Goal: Information Seeking & Learning: Learn about a topic

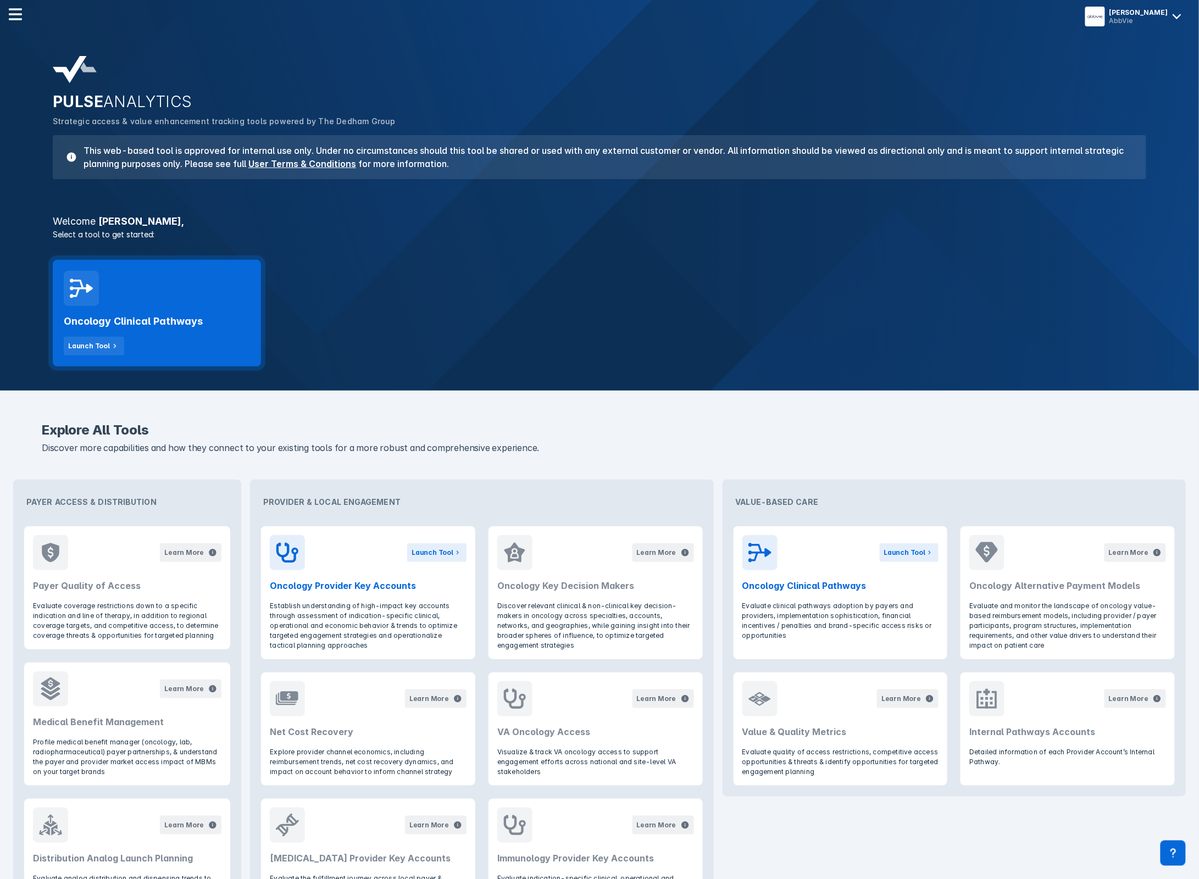
click at [141, 299] on div "Oncology Clinical Pathways Launch Tool" at bounding box center [157, 313] width 208 height 107
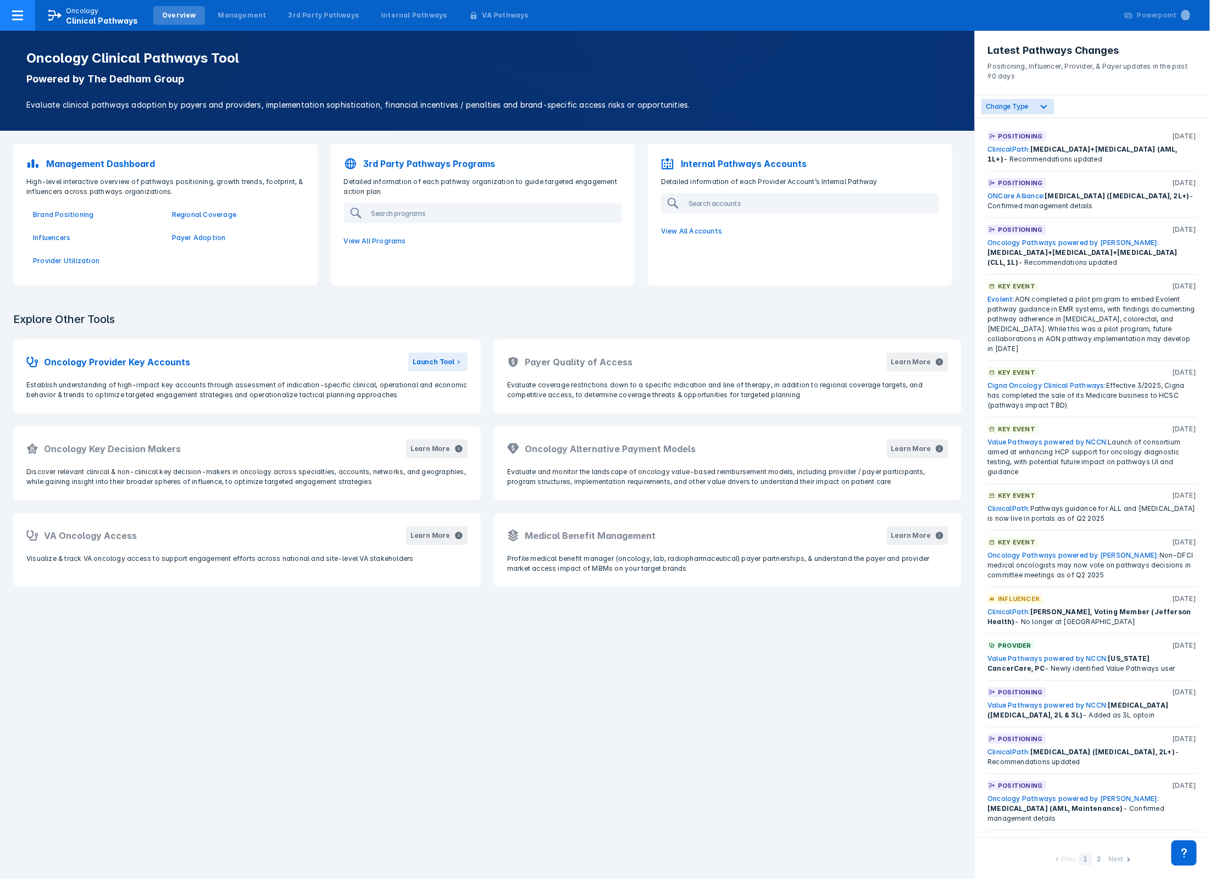
click at [103, 16] on span "Clinical Pathways" at bounding box center [102, 20] width 72 height 9
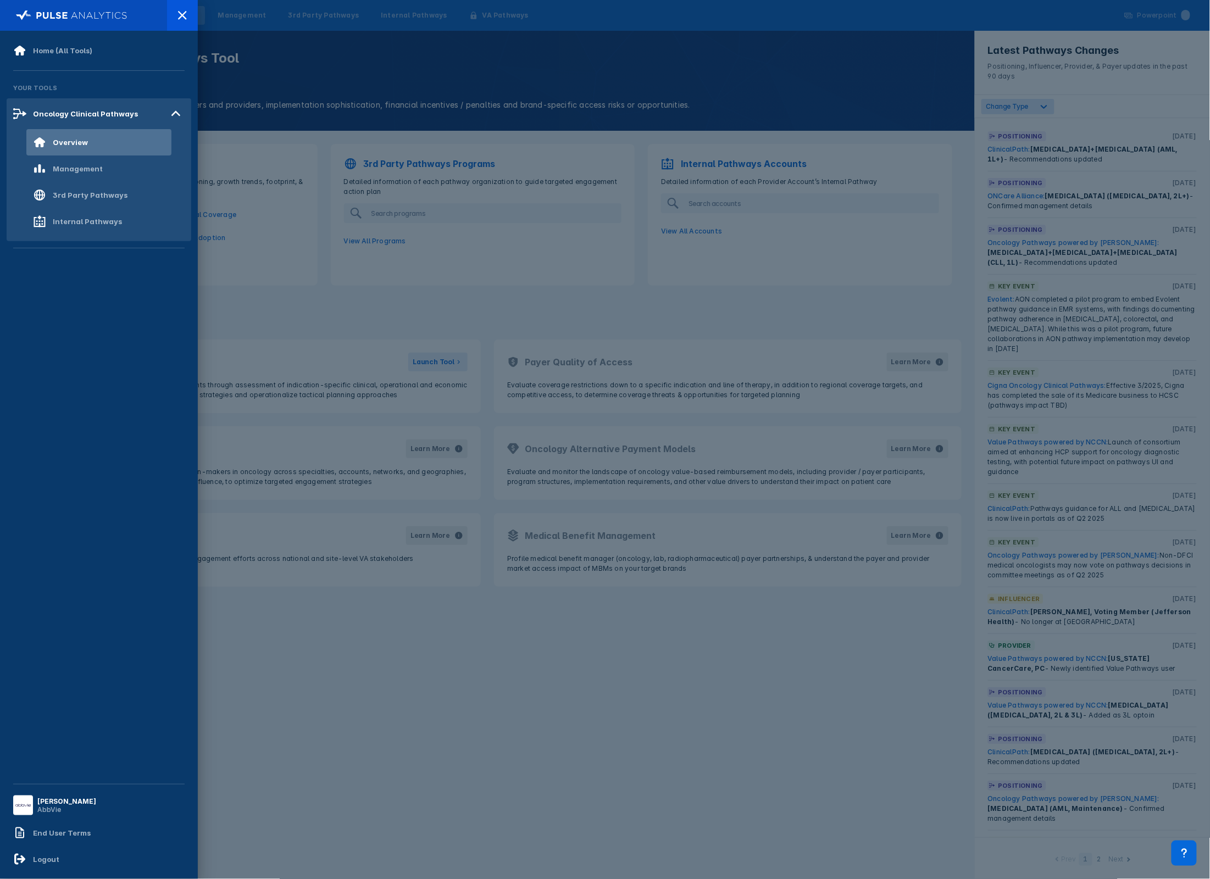
click at [226, 53] on div at bounding box center [605, 439] width 1210 height 879
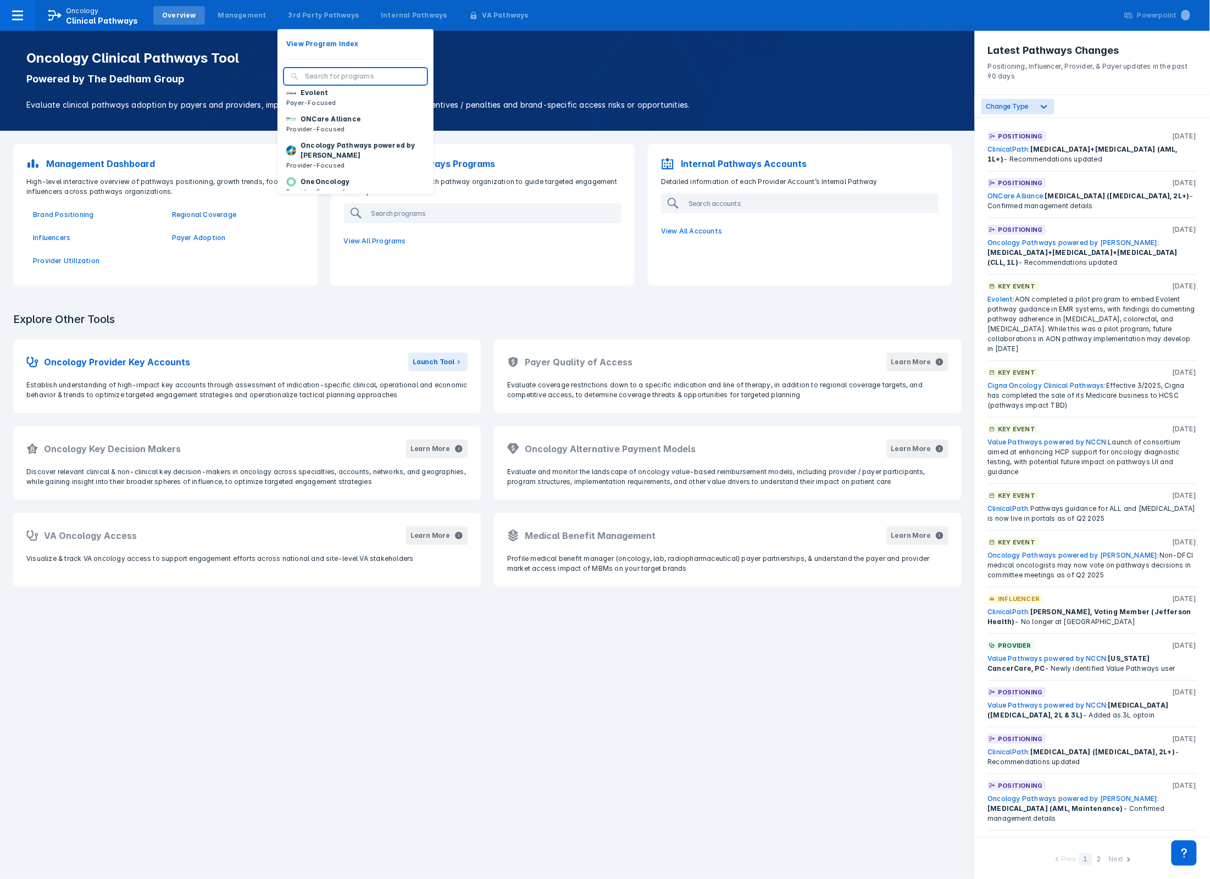
scroll to position [127, 0]
click at [366, 151] on button "OneOncology Provider-Focused" at bounding box center [355, 143] width 156 height 26
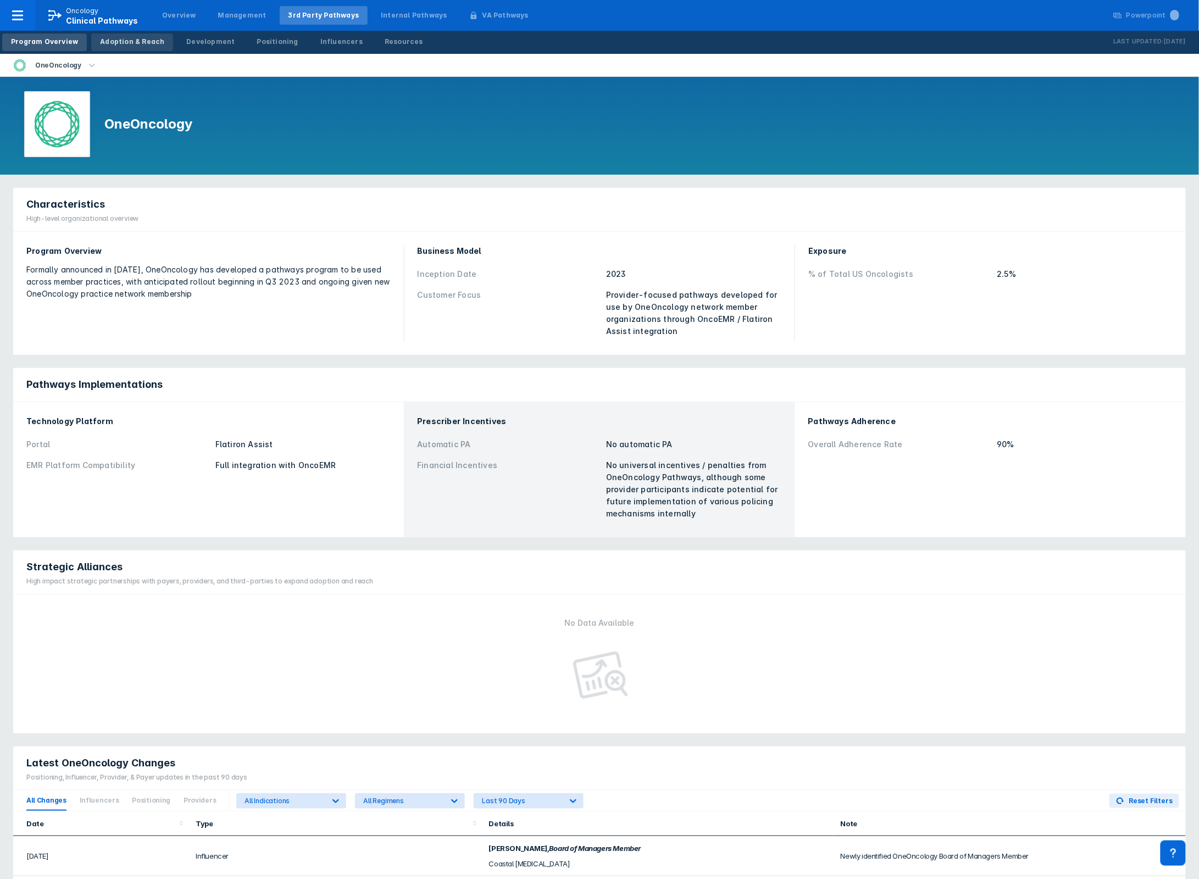
click at [148, 40] on div "Adoption & Reach" at bounding box center [132, 42] width 64 height 10
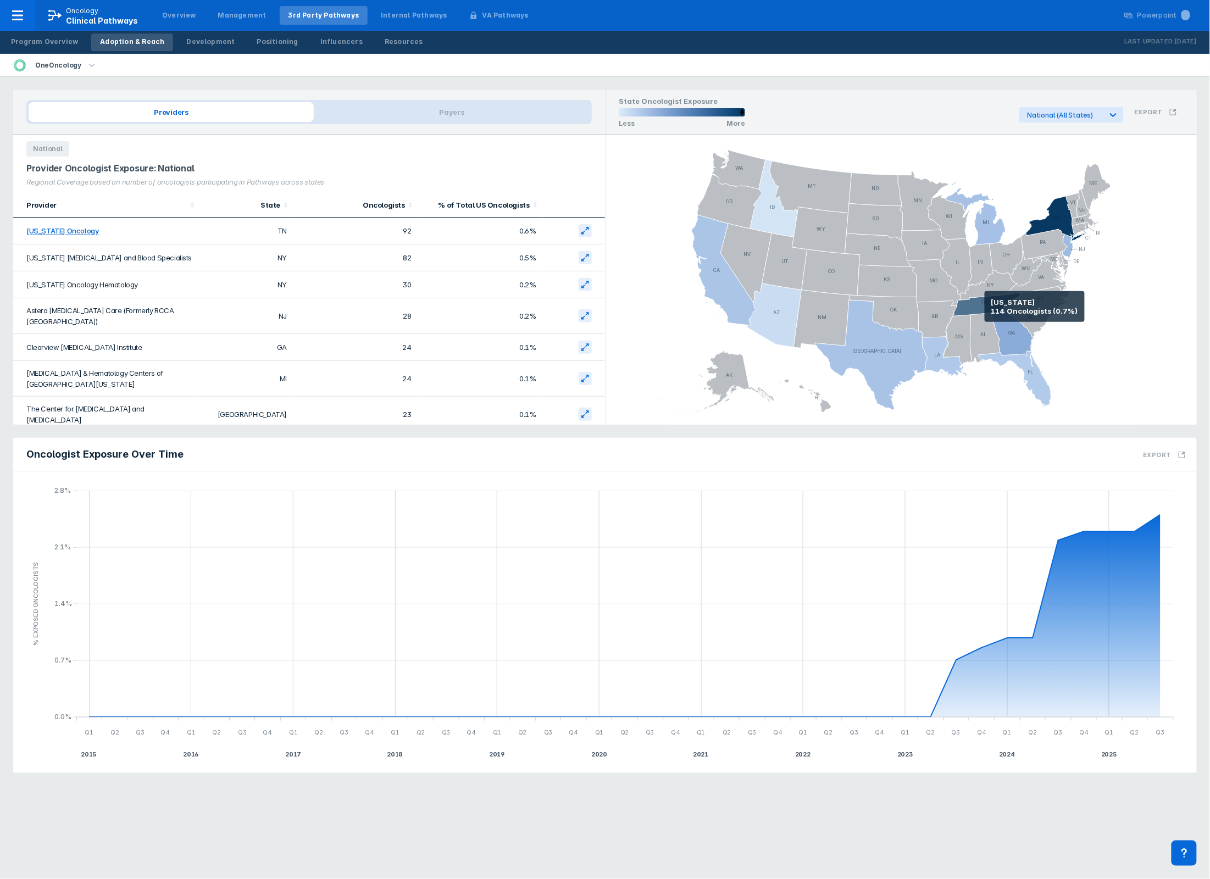
click at [985, 307] on icon at bounding box center [987, 304] width 68 height 24
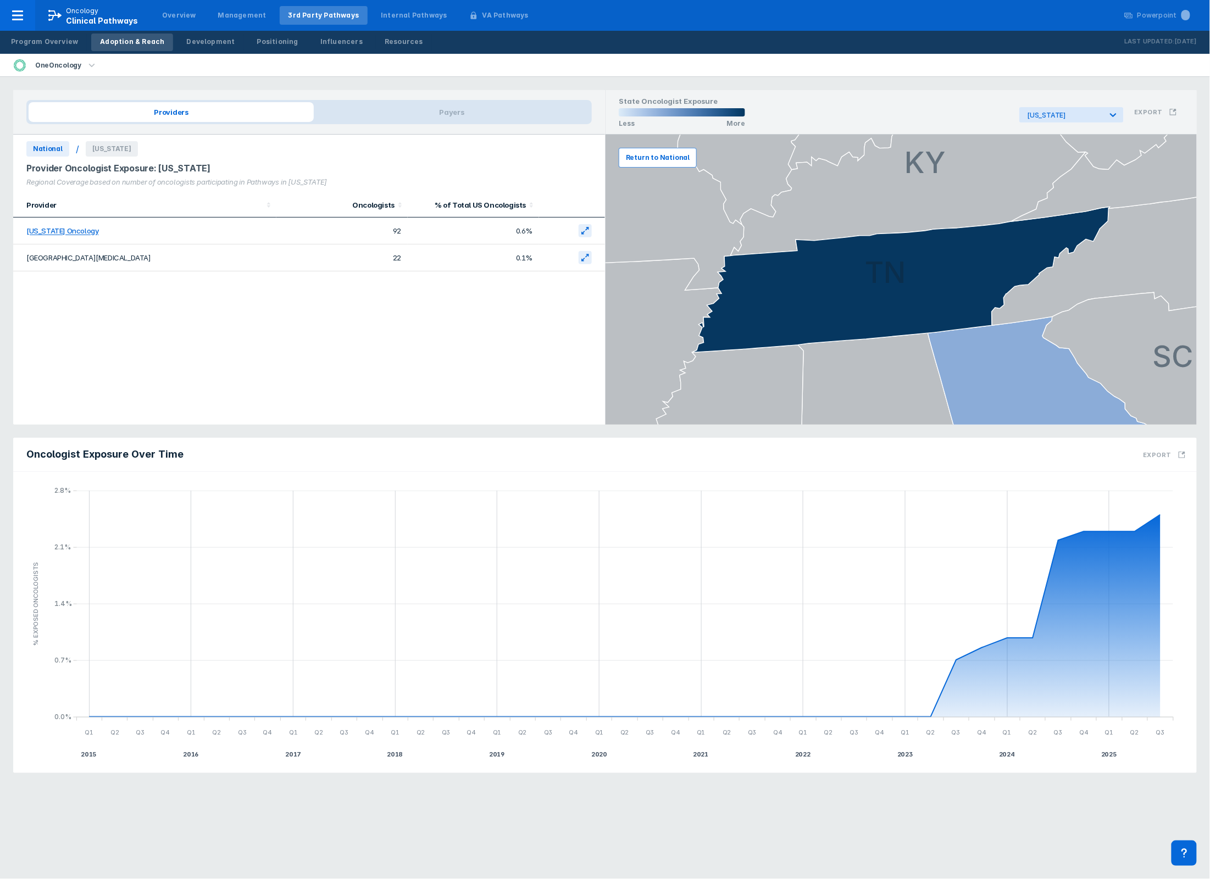
click at [666, 157] on span "Return to National" at bounding box center [658, 158] width 64 height 10
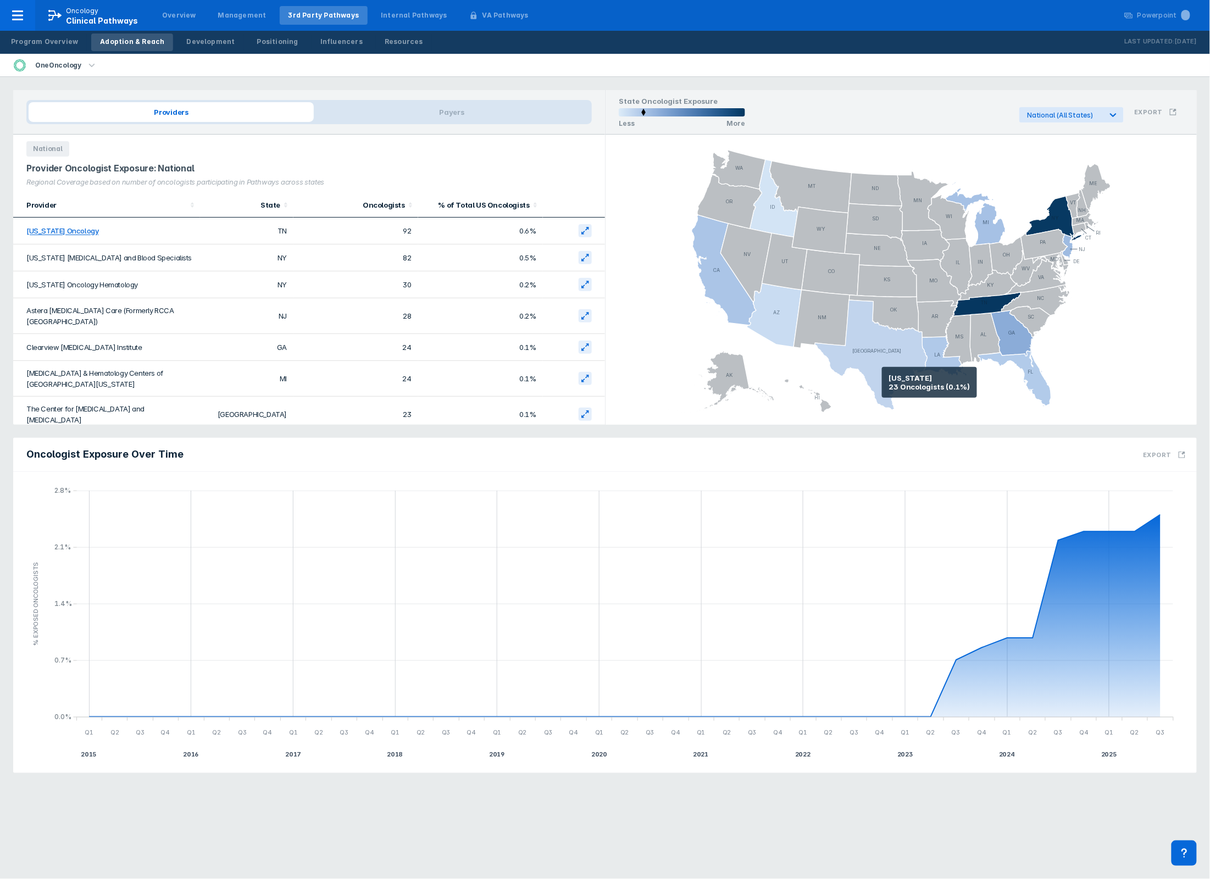
click at [890, 379] on icon at bounding box center [871, 355] width 113 height 110
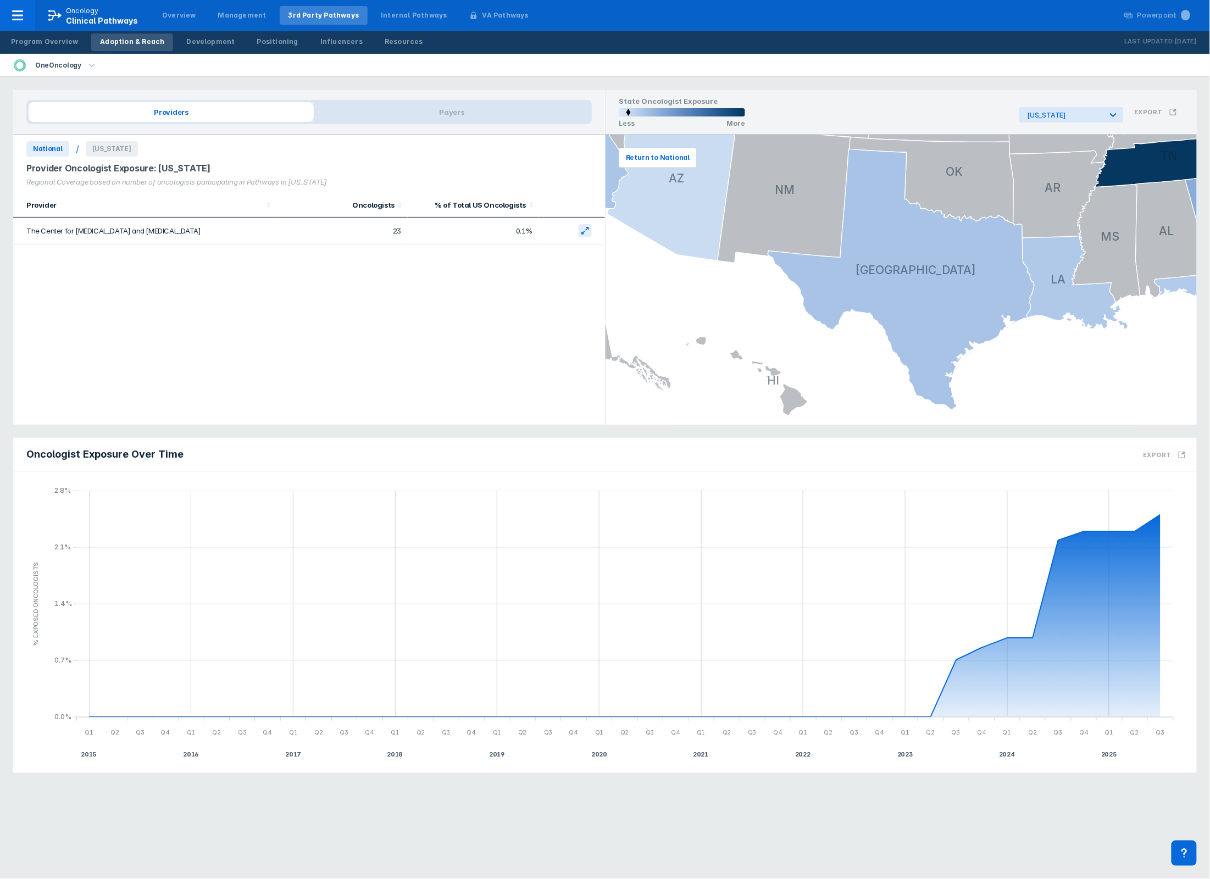
click at [91, 66] on icon "button" at bounding box center [92, 65] width 12 height 12
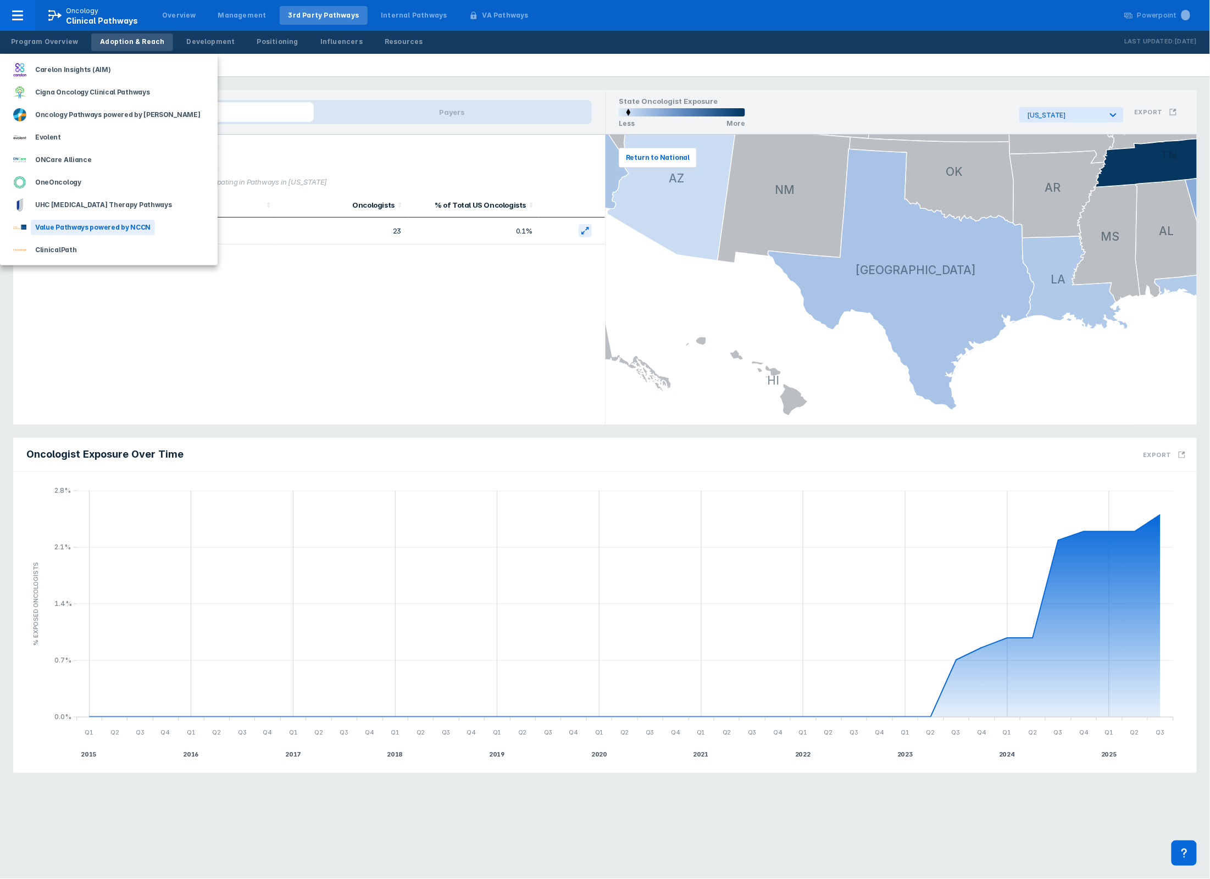
click at [64, 229] on div "Value Pathways powered by NCCN" at bounding box center [93, 227] width 124 height 15
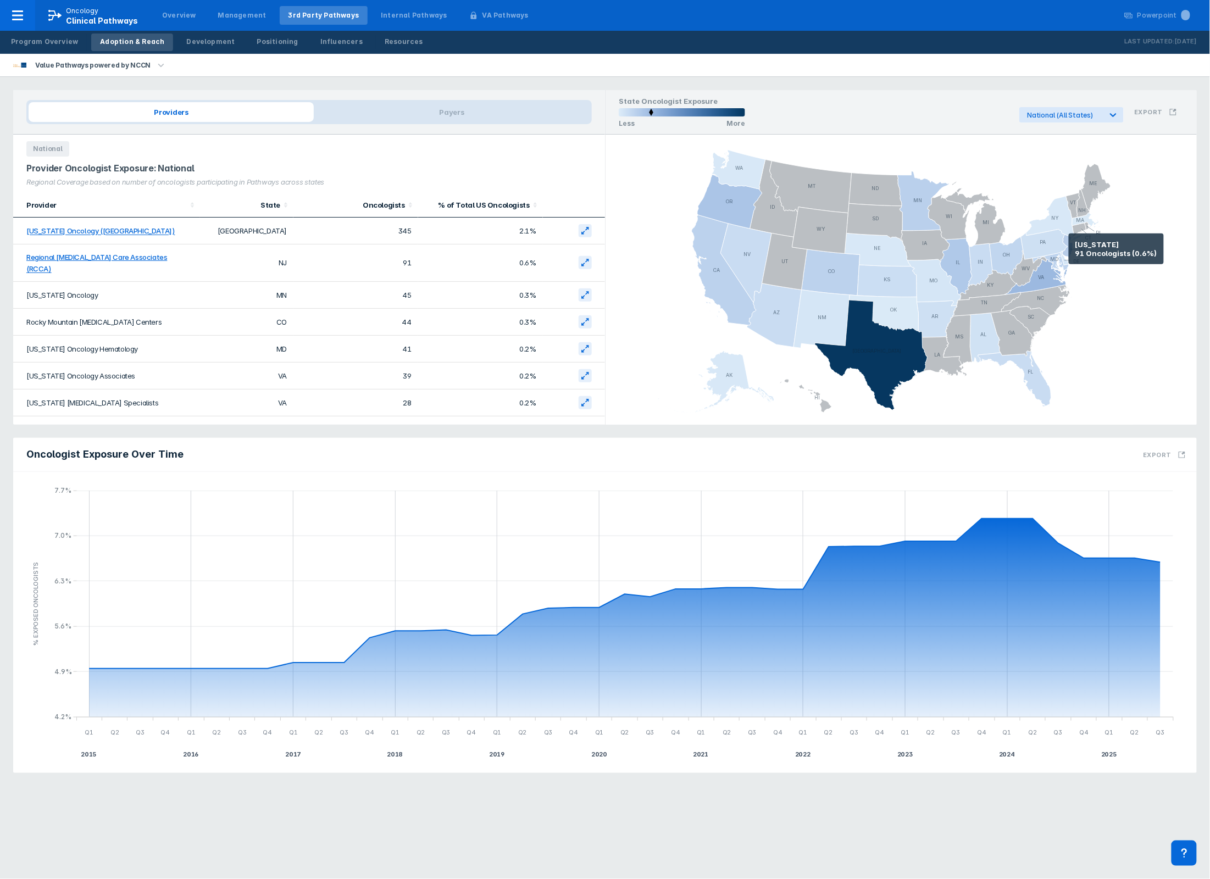
click at [1069, 249] on icon at bounding box center [1068, 247] width 10 height 25
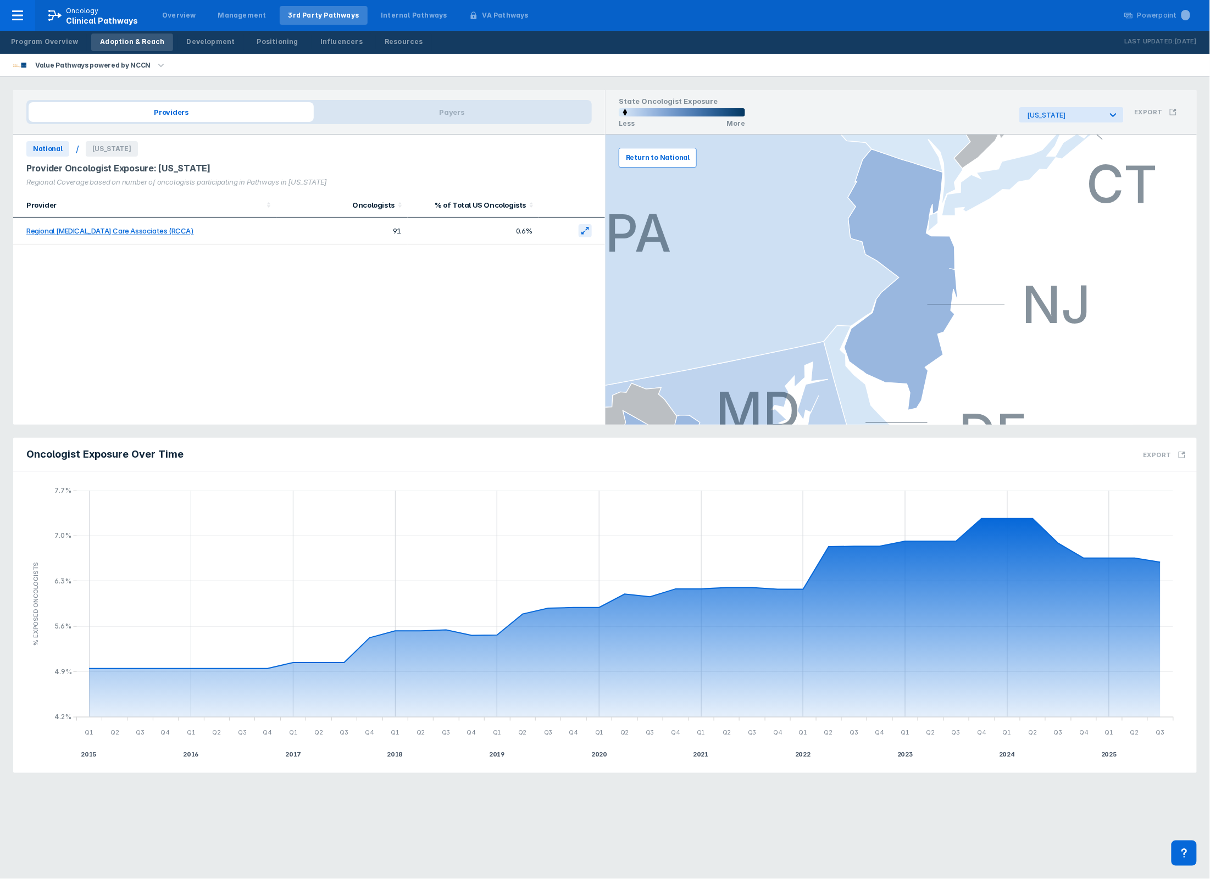
click at [647, 163] on button "Return to National" at bounding box center [658, 158] width 78 height 20
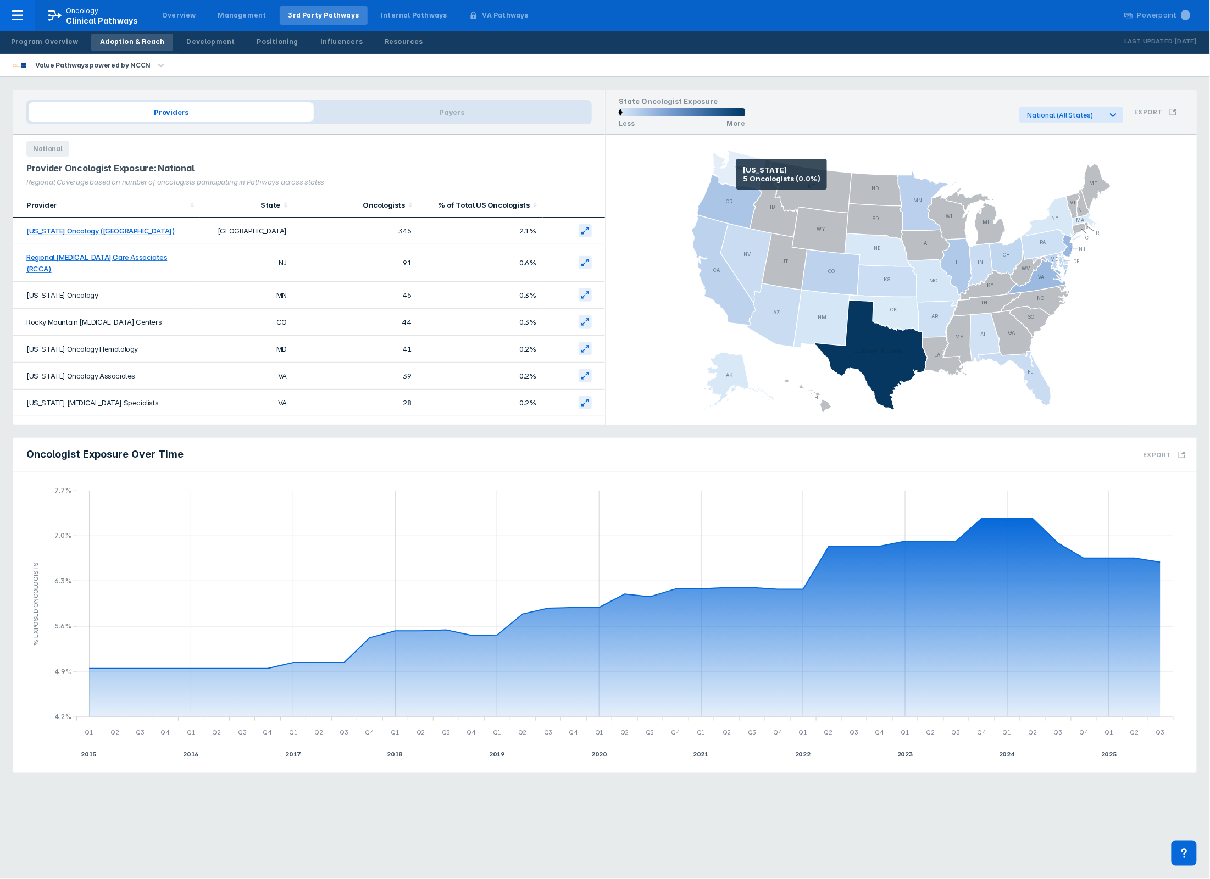
click at [736, 174] on icon at bounding box center [738, 169] width 54 height 39
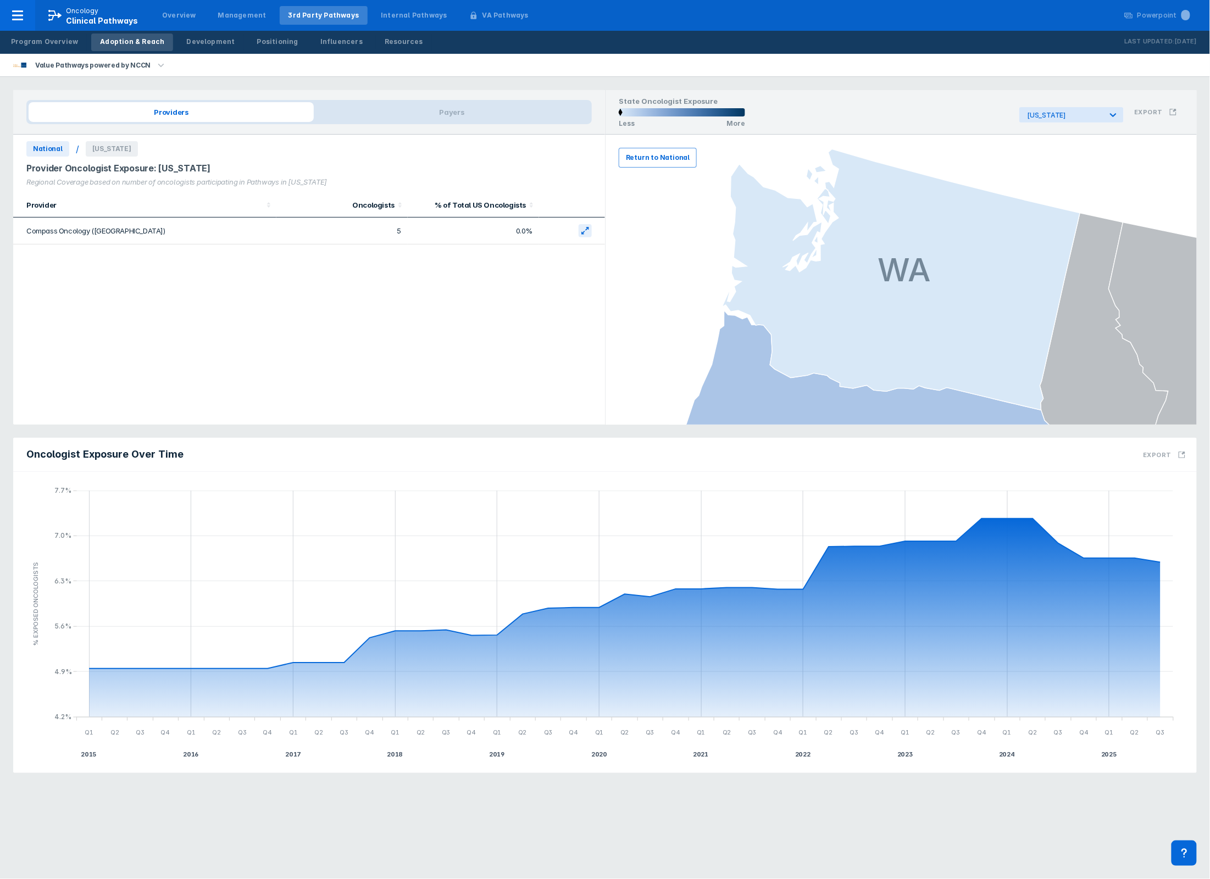
click at [673, 157] on span "Return to National" at bounding box center [658, 158] width 64 height 10
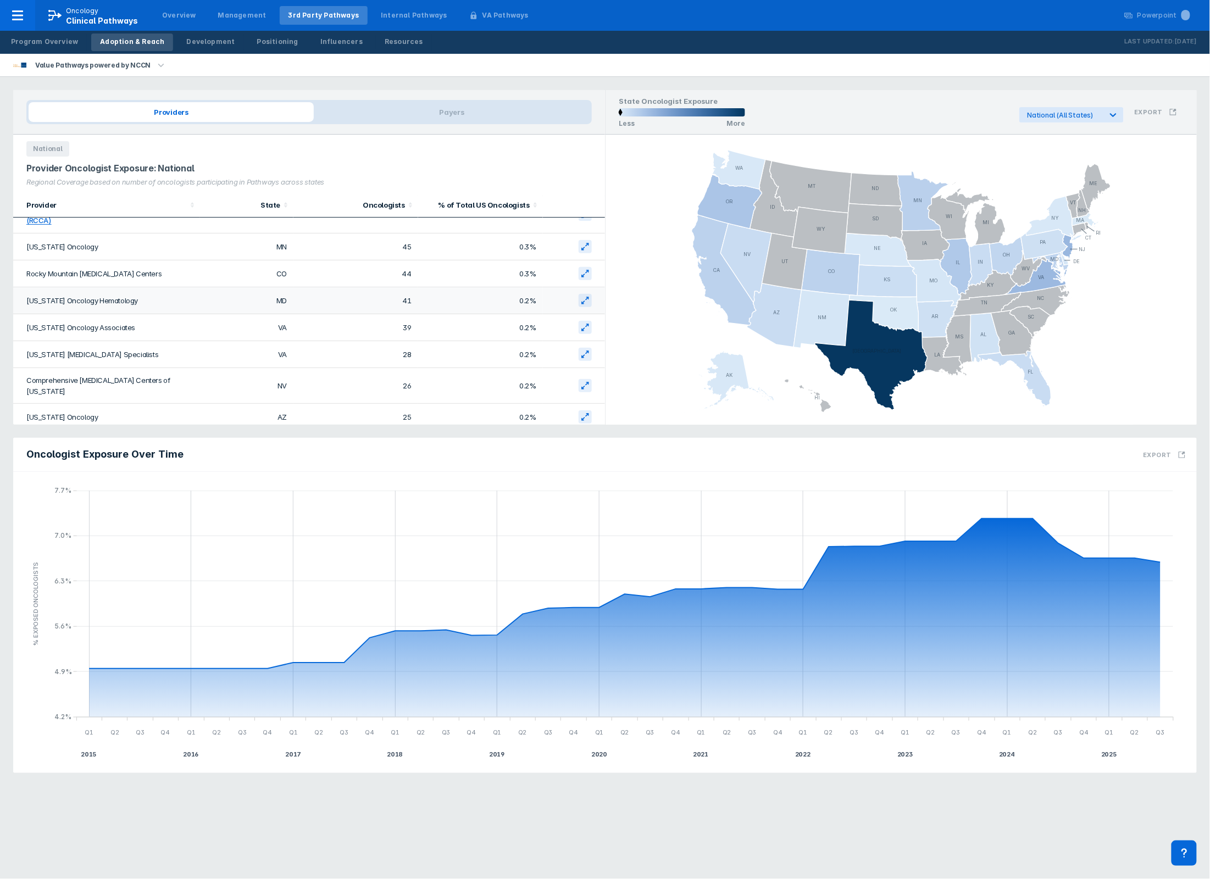
scroll to position [73, 0]
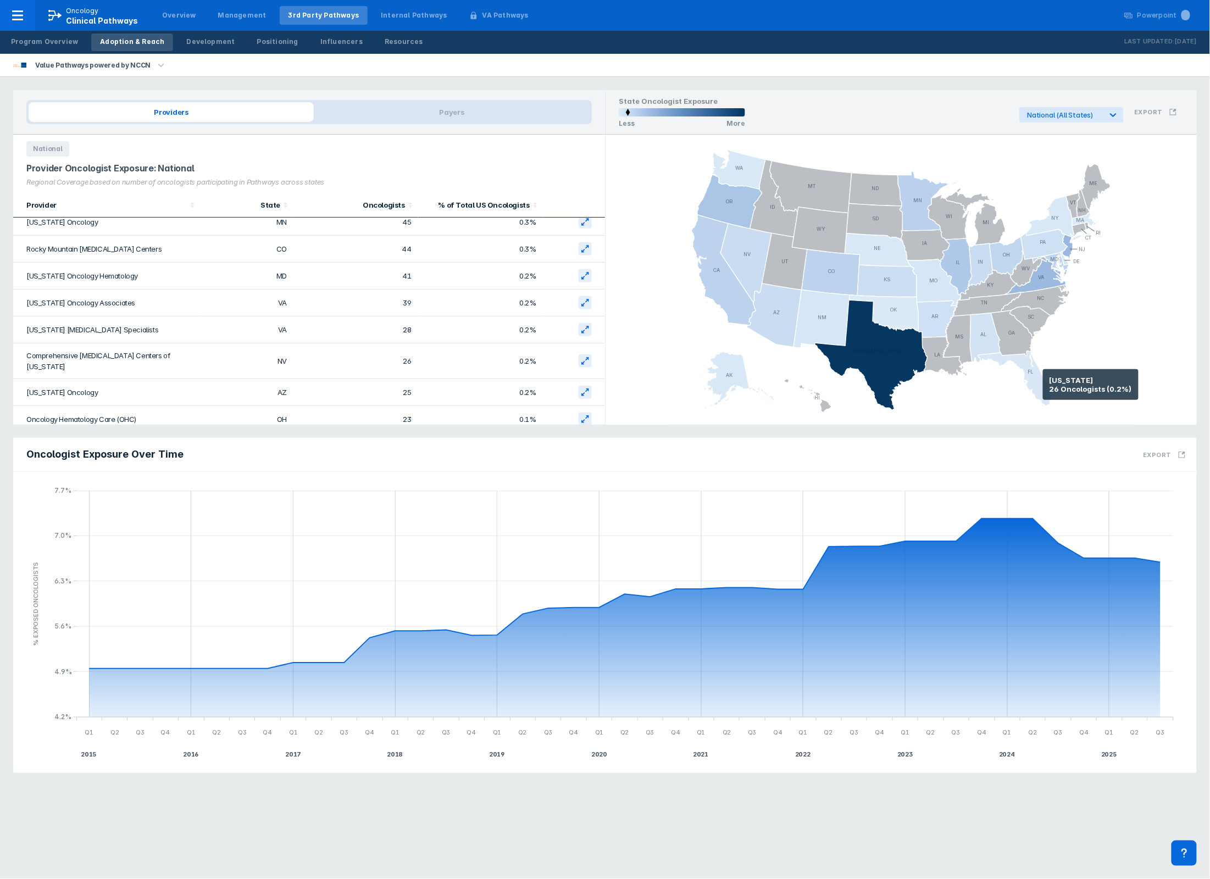
click at [1043, 385] on icon at bounding box center [1014, 379] width 73 height 56
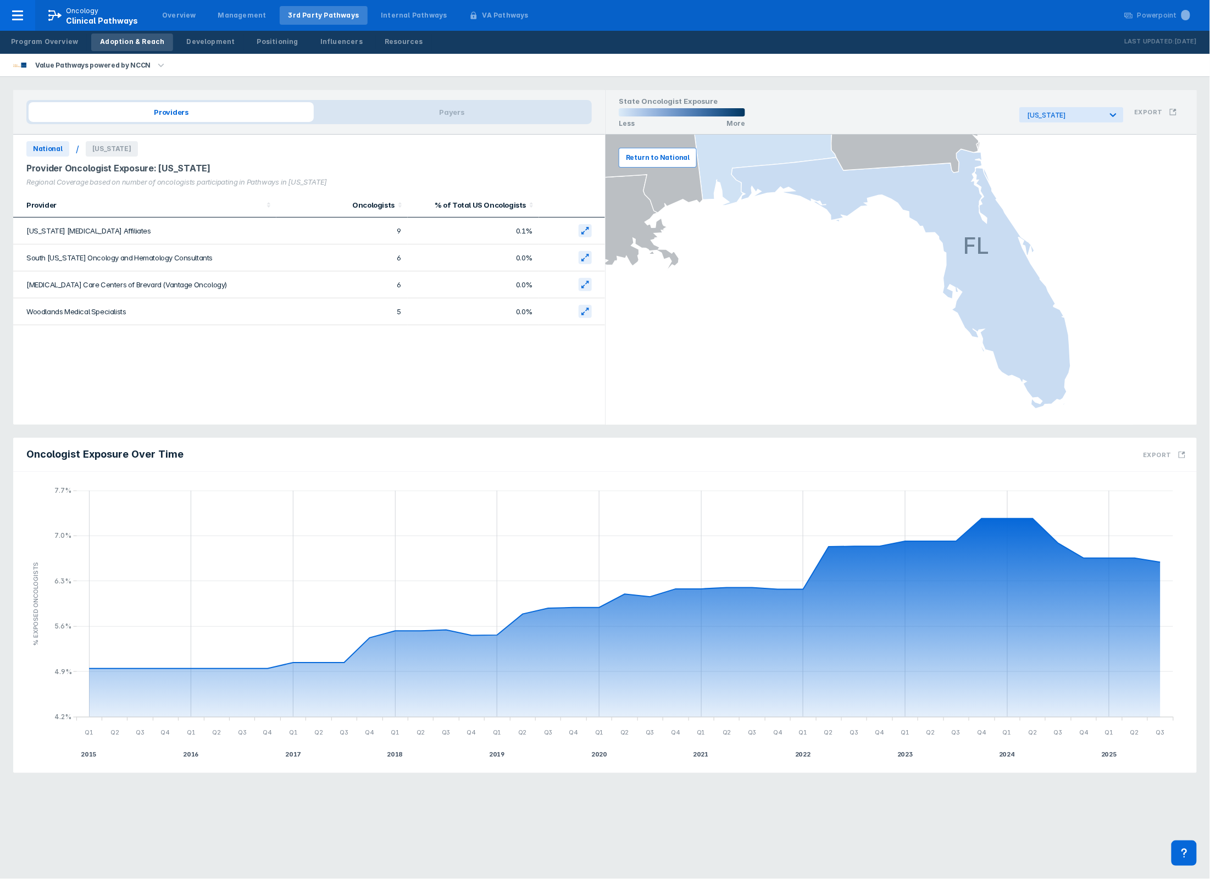
click at [658, 155] on span "Return to National" at bounding box center [658, 158] width 64 height 10
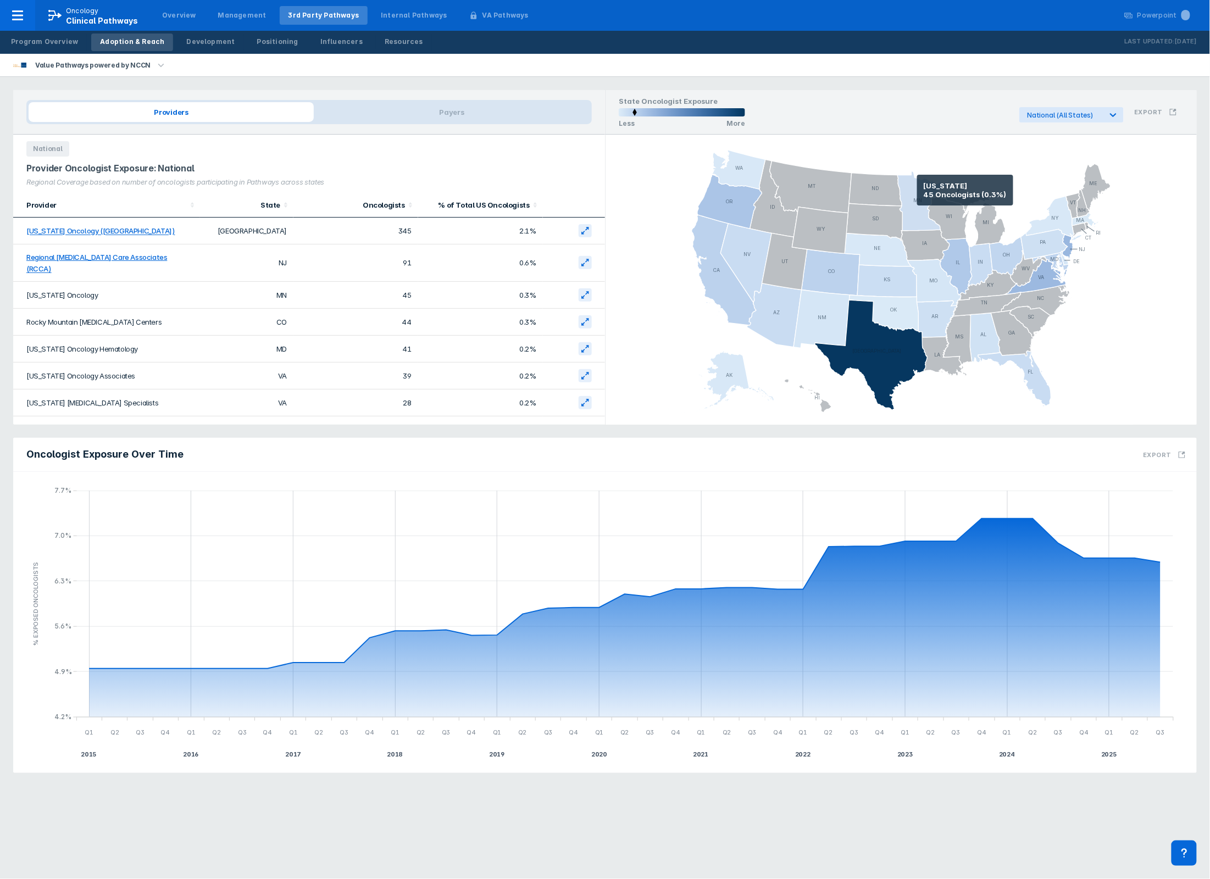
click at [917, 190] on icon at bounding box center [924, 200] width 52 height 59
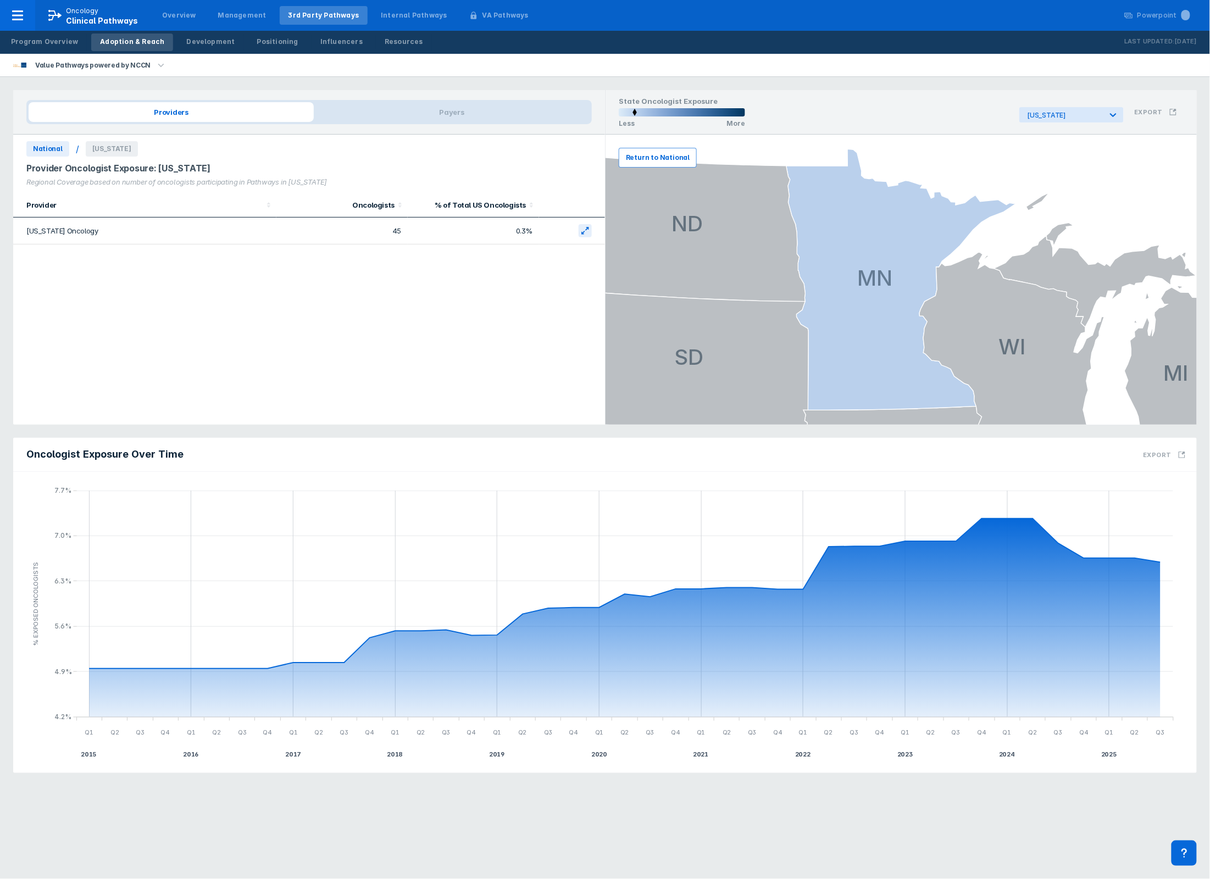
click at [646, 155] on span "Return to National" at bounding box center [658, 158] width 64 height 10
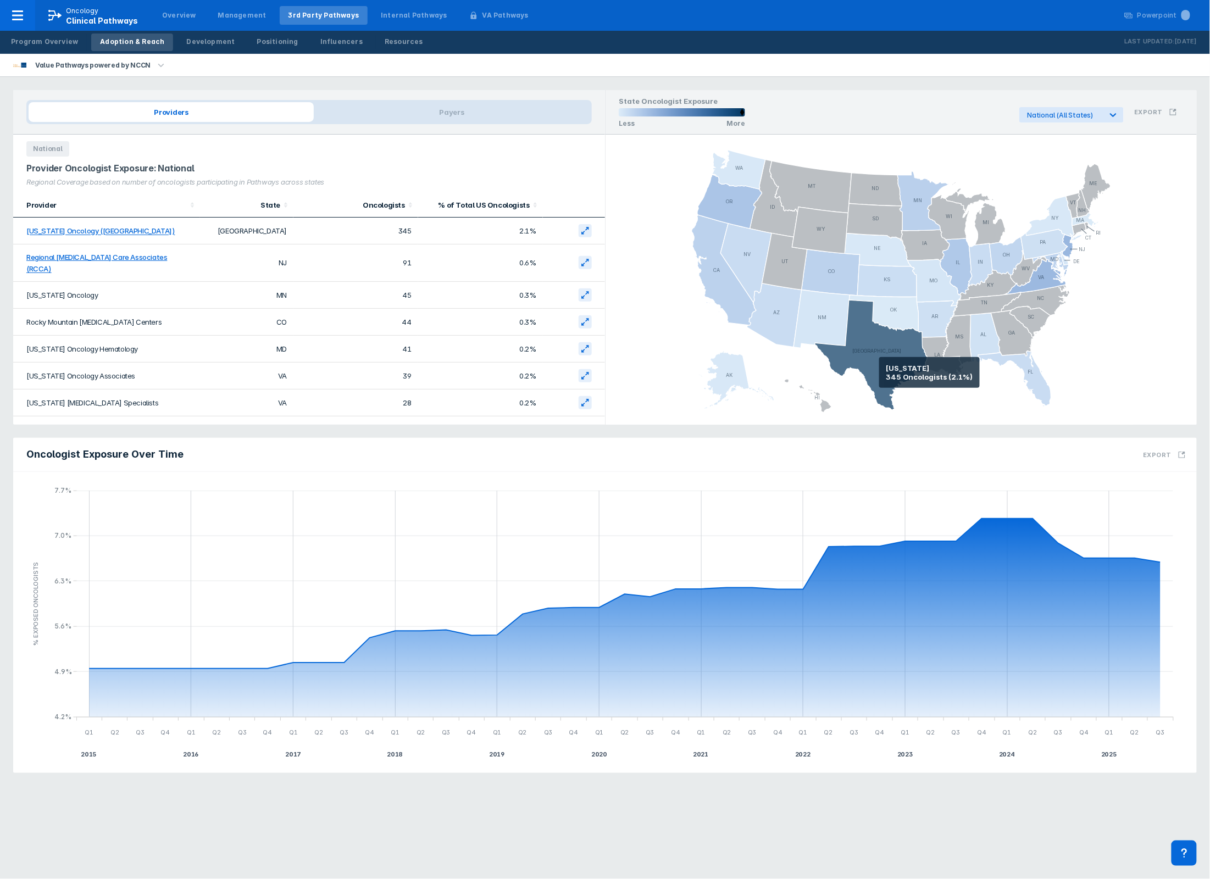
click at [879, 363] on icon at bounding box center [871, 355] width 113 height 110
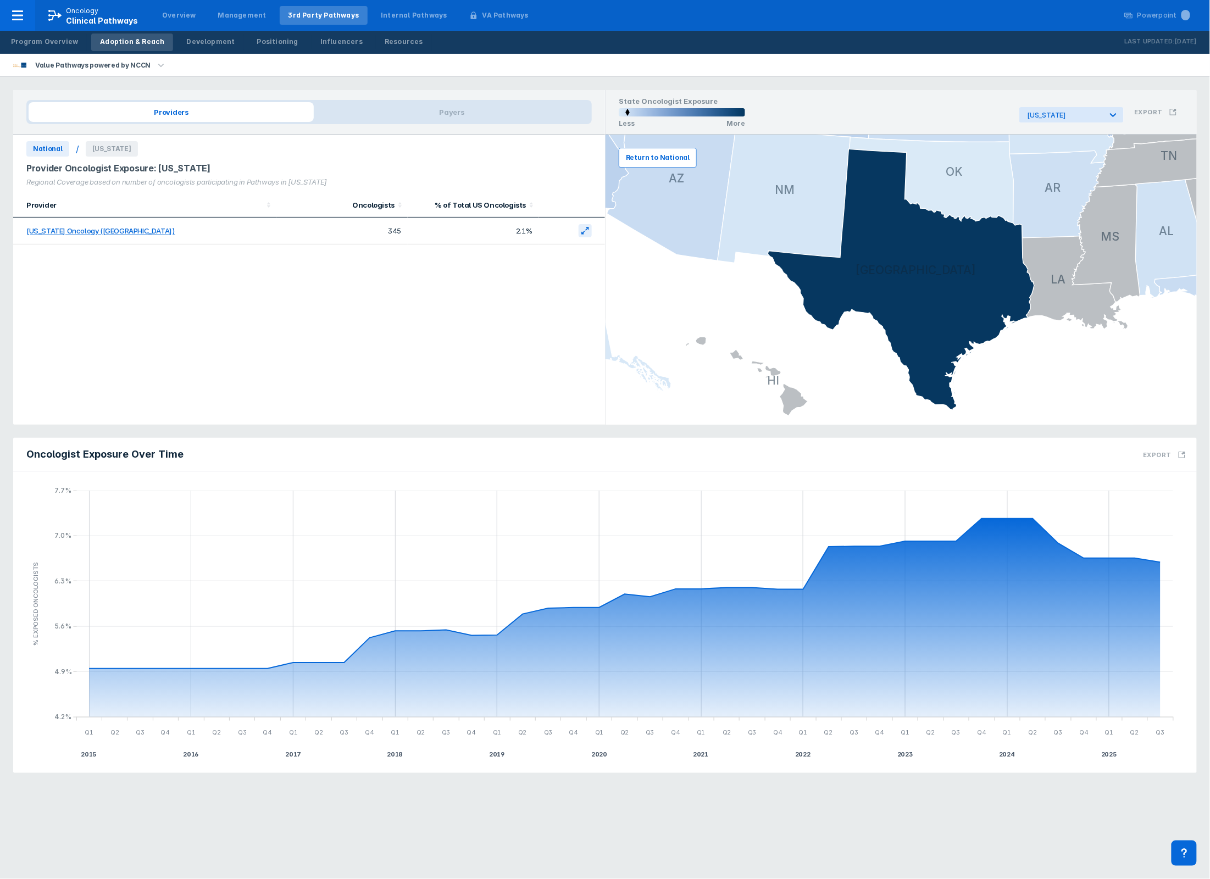
click at [649, 157] on span "Return to National" at bounding box center [658, 158] width 64 height 10
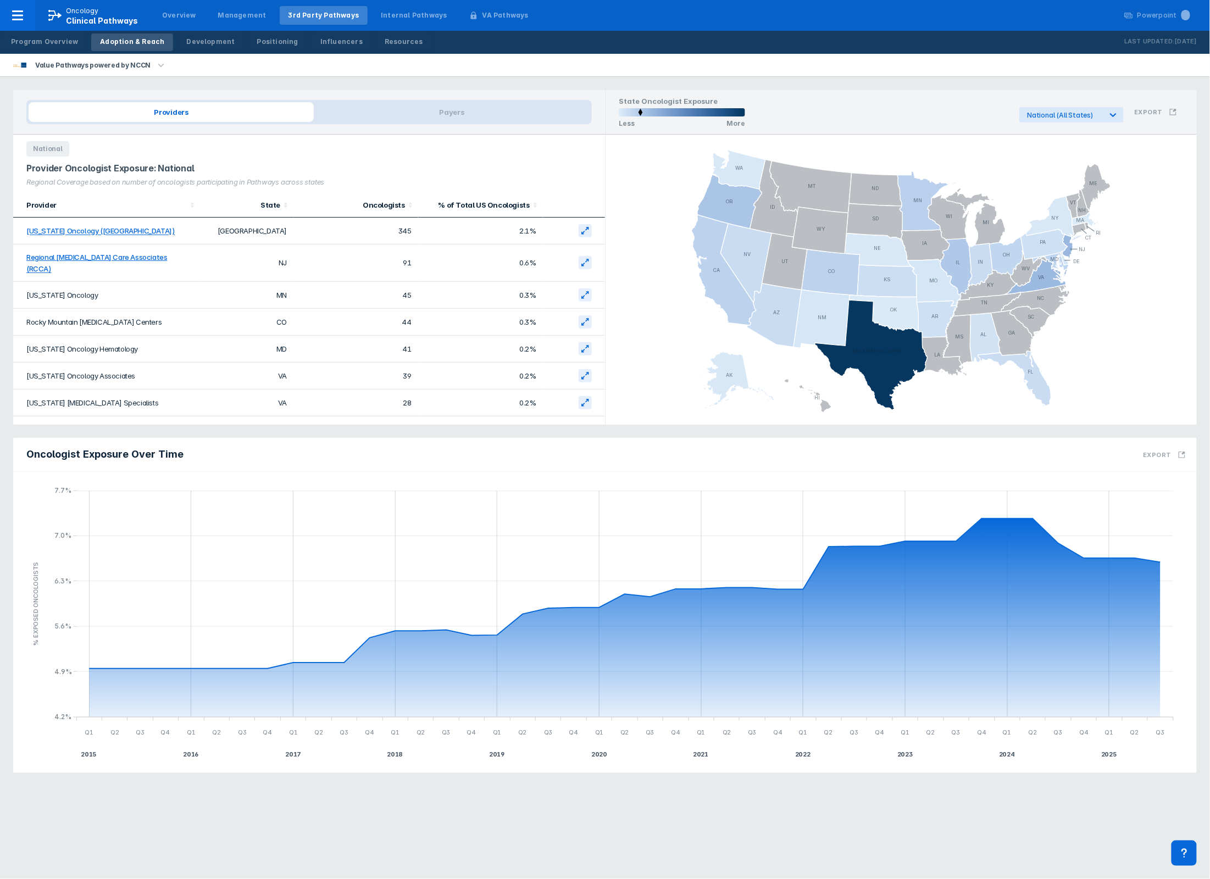
click at [600, 70] on div "Value Pathways powered by NCCN" at bounding box center [605, 65] width 1210 height 23
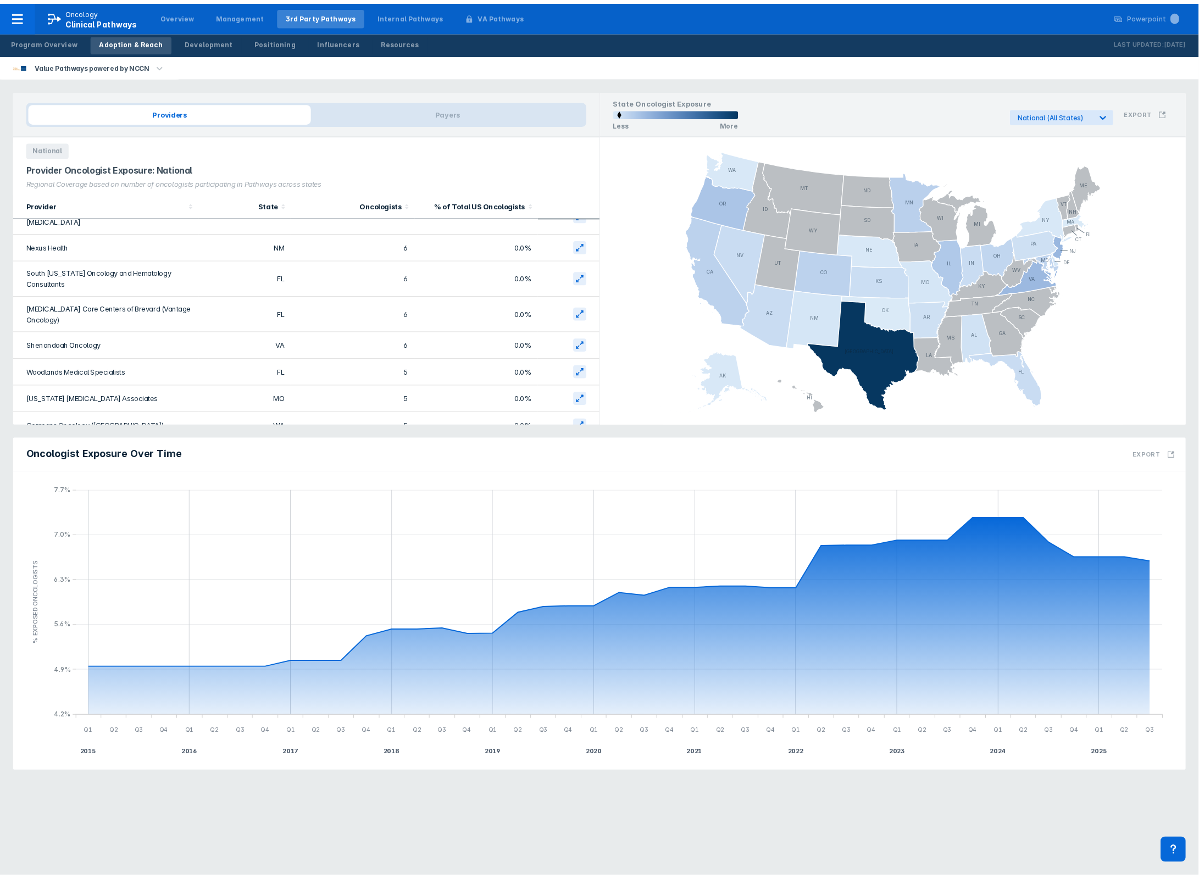
scroll to position [832, 0]
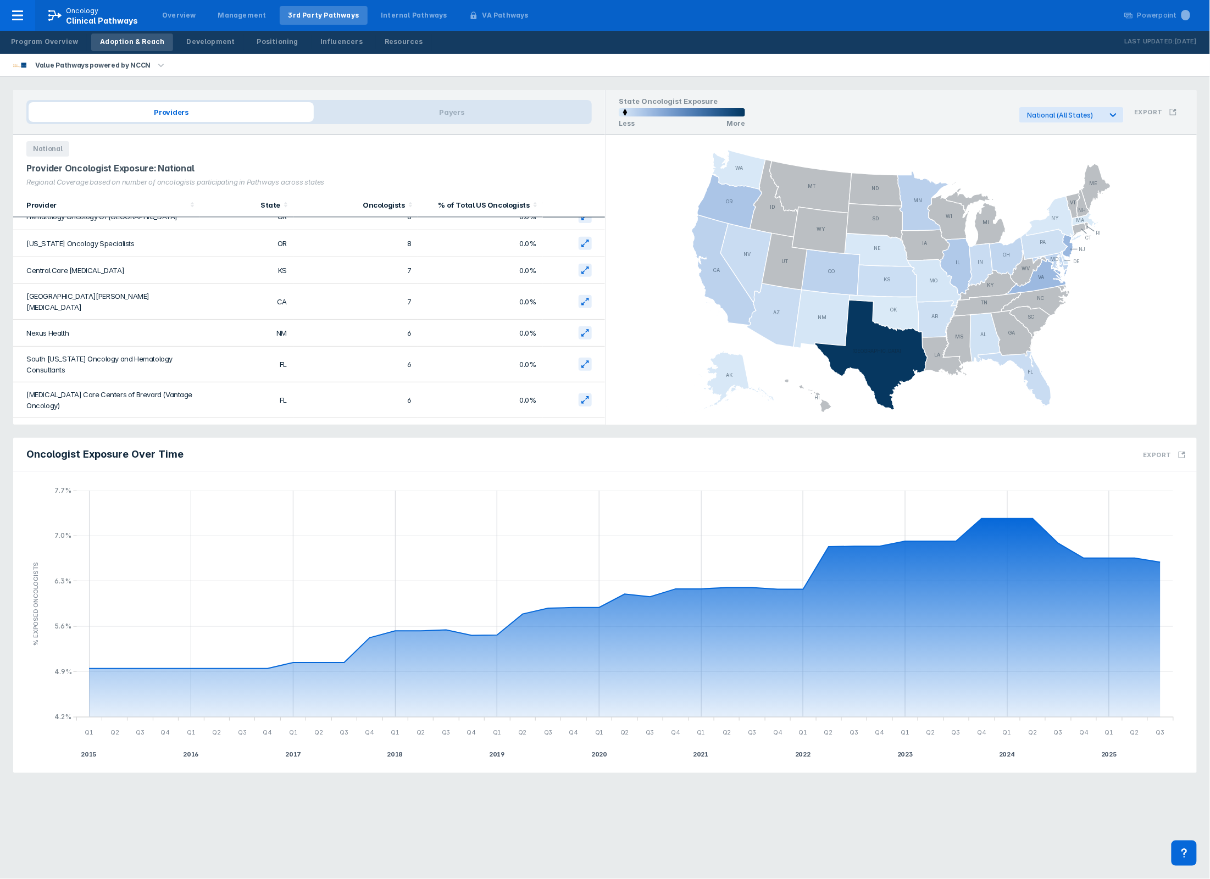
click at [157, 65] on icon "button" at bounding box center [161, 65] width 12 height 12
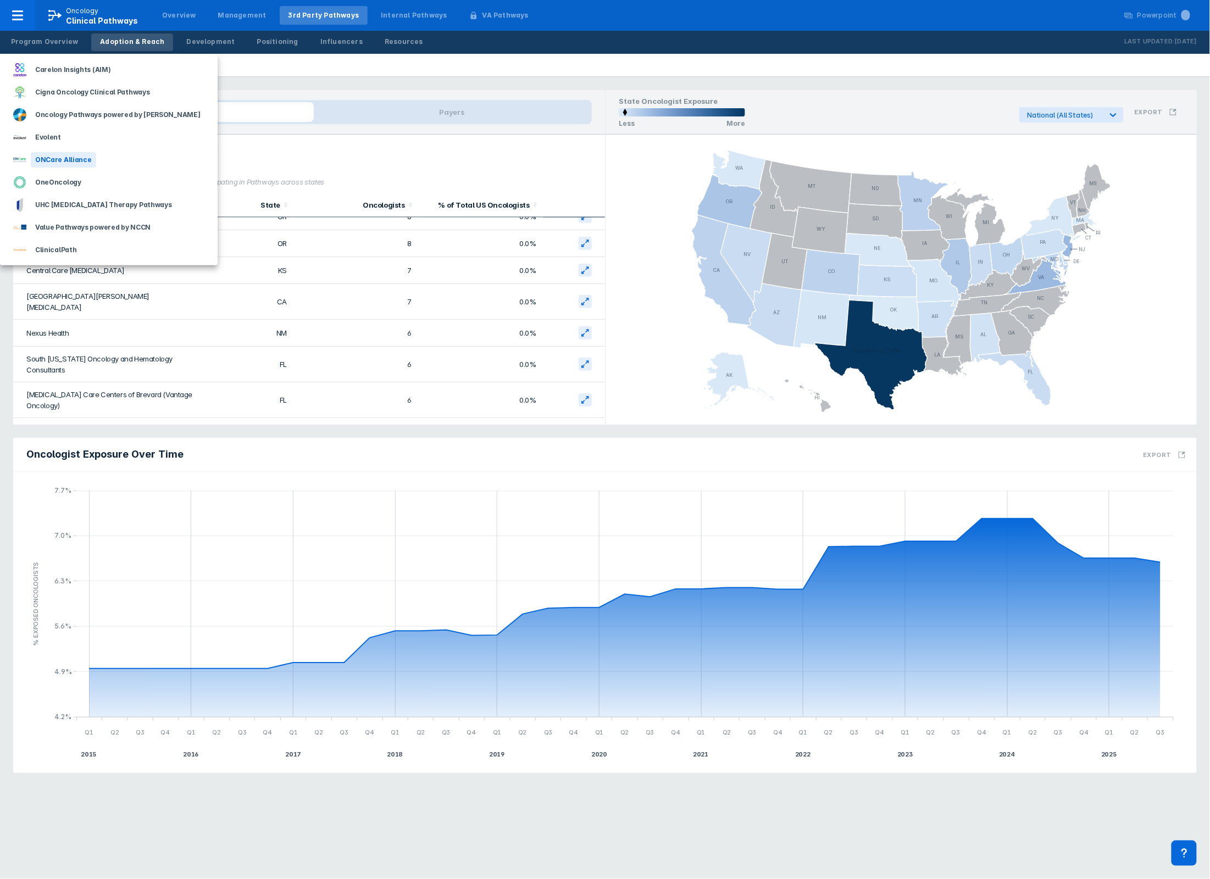
click at [82, 159] on div "ONCare Alliance" at bounding box center [63, 159] width 65 height 15
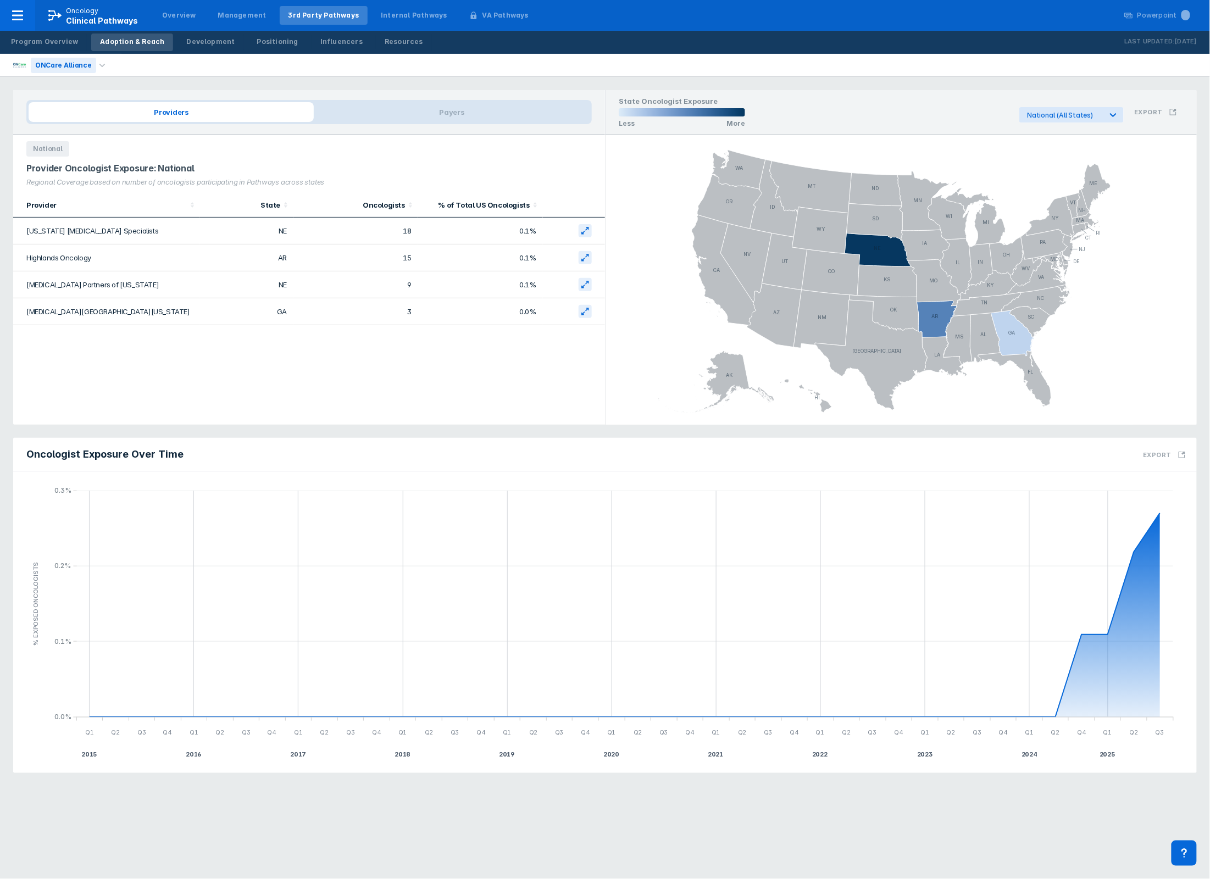
click at [88, 64] on div "ONCare Alliance" at bounding box center [63, 65] width 65 height 15
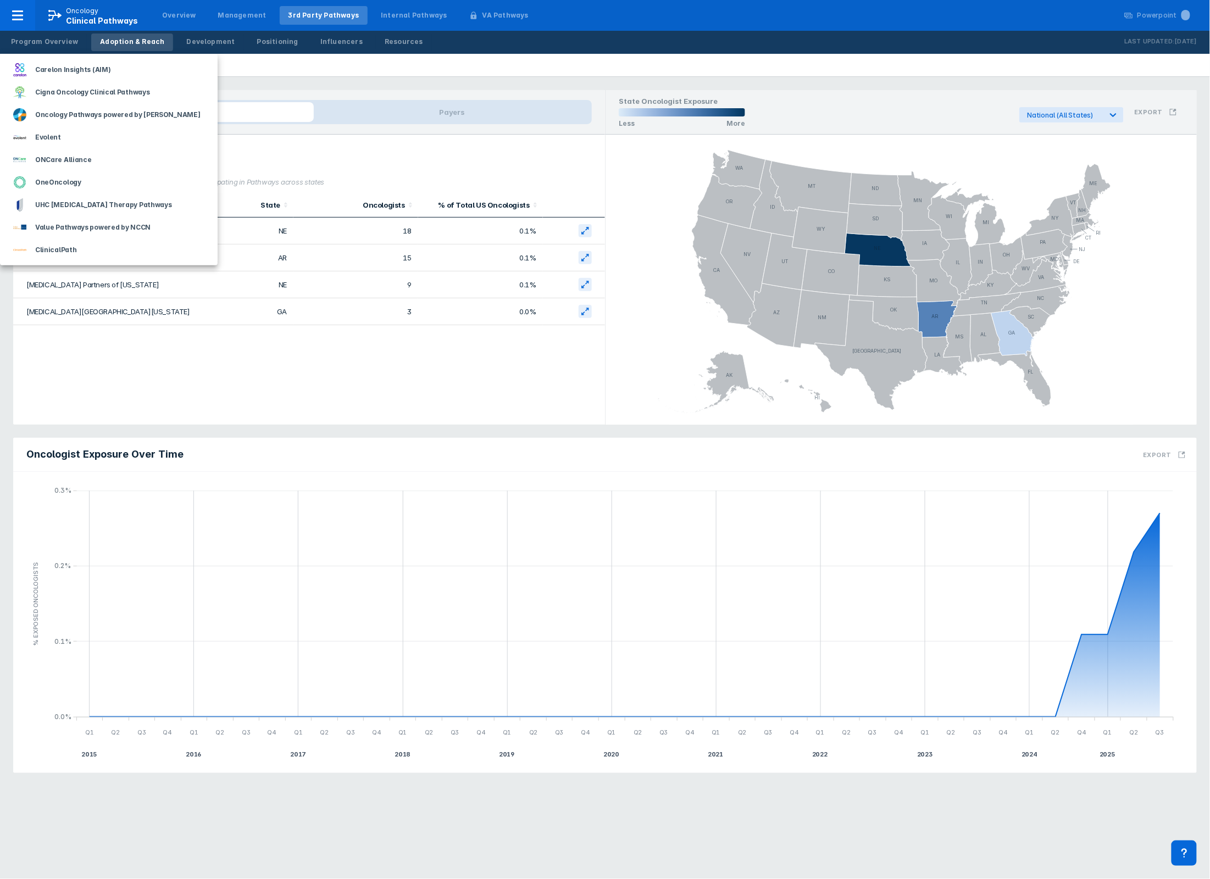
click at [396, 66] on div at bounding box center [605, 439] width 1210 height 879
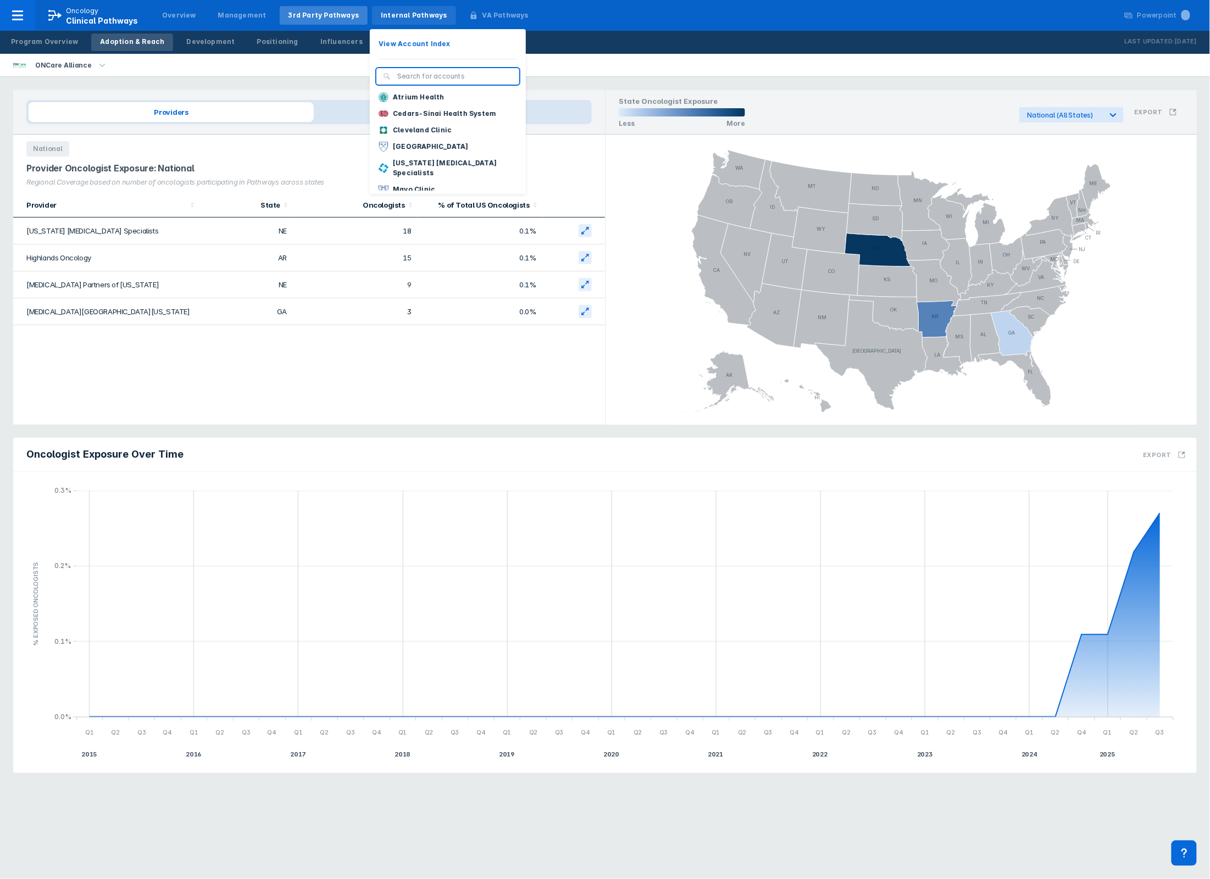
click at [411, 15] on div "Internal Pathways" at bounding box center [414, 15] width 66 height 10
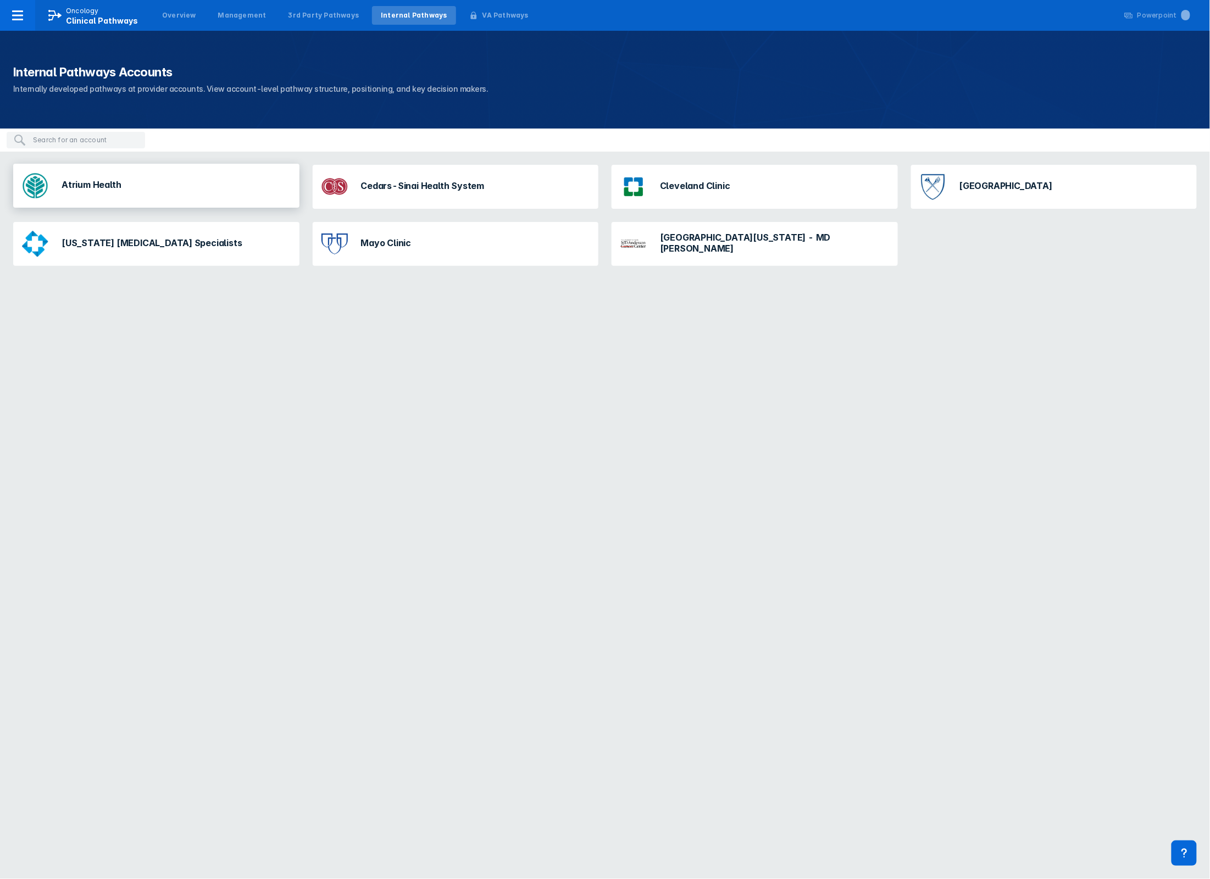
click at [114, 190] on div "Atrium Health" at bounding box center [91, 185] width 59 height 13
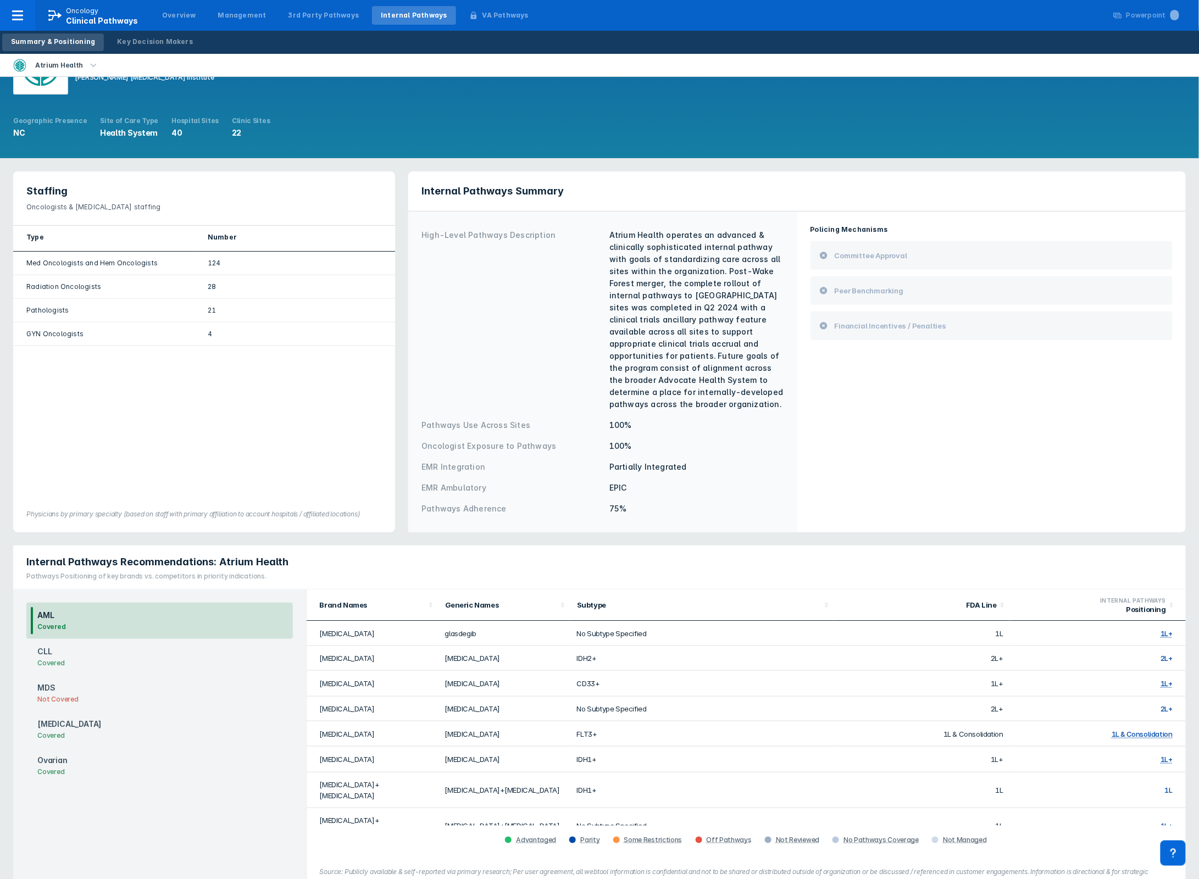
scroll to position [73, 0]
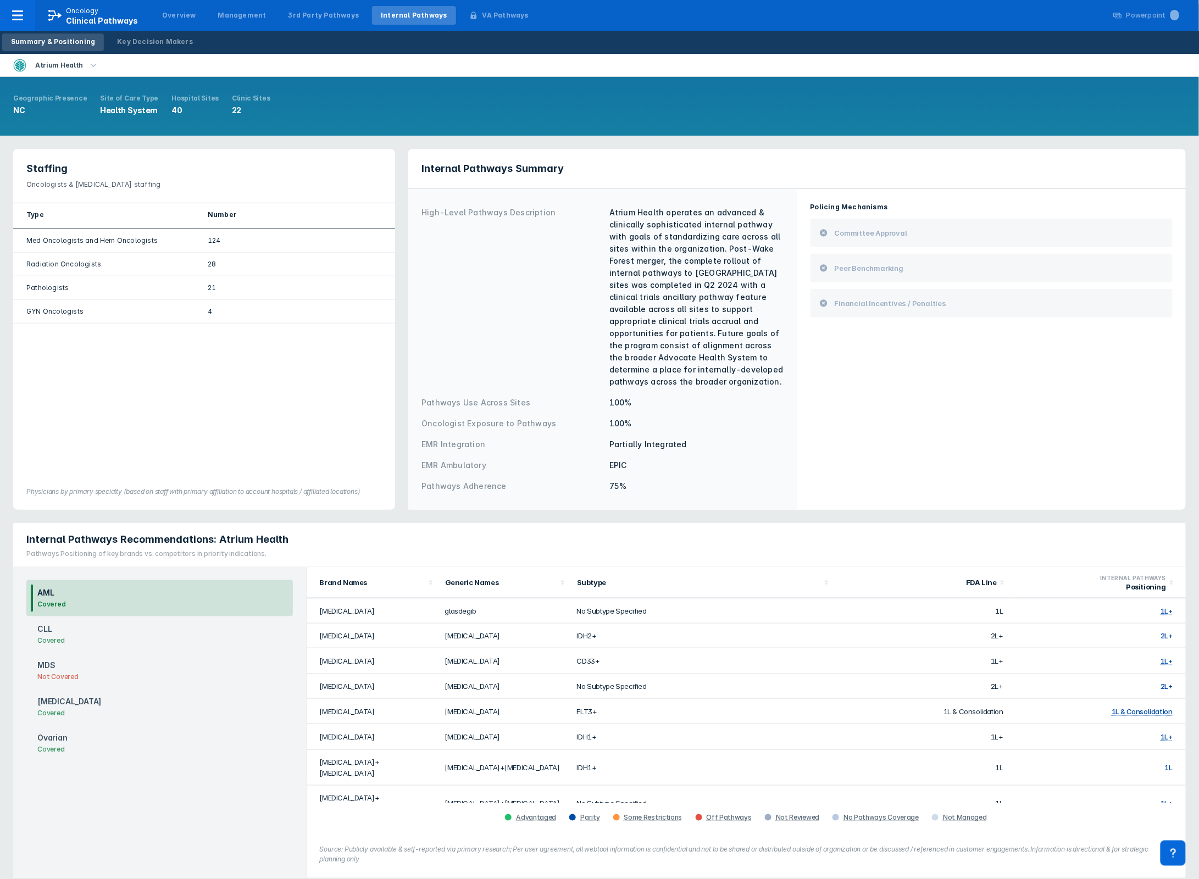
click at [127, 616] on div "CLL Covered" at bounding box center [159, 634] width 266 height 36
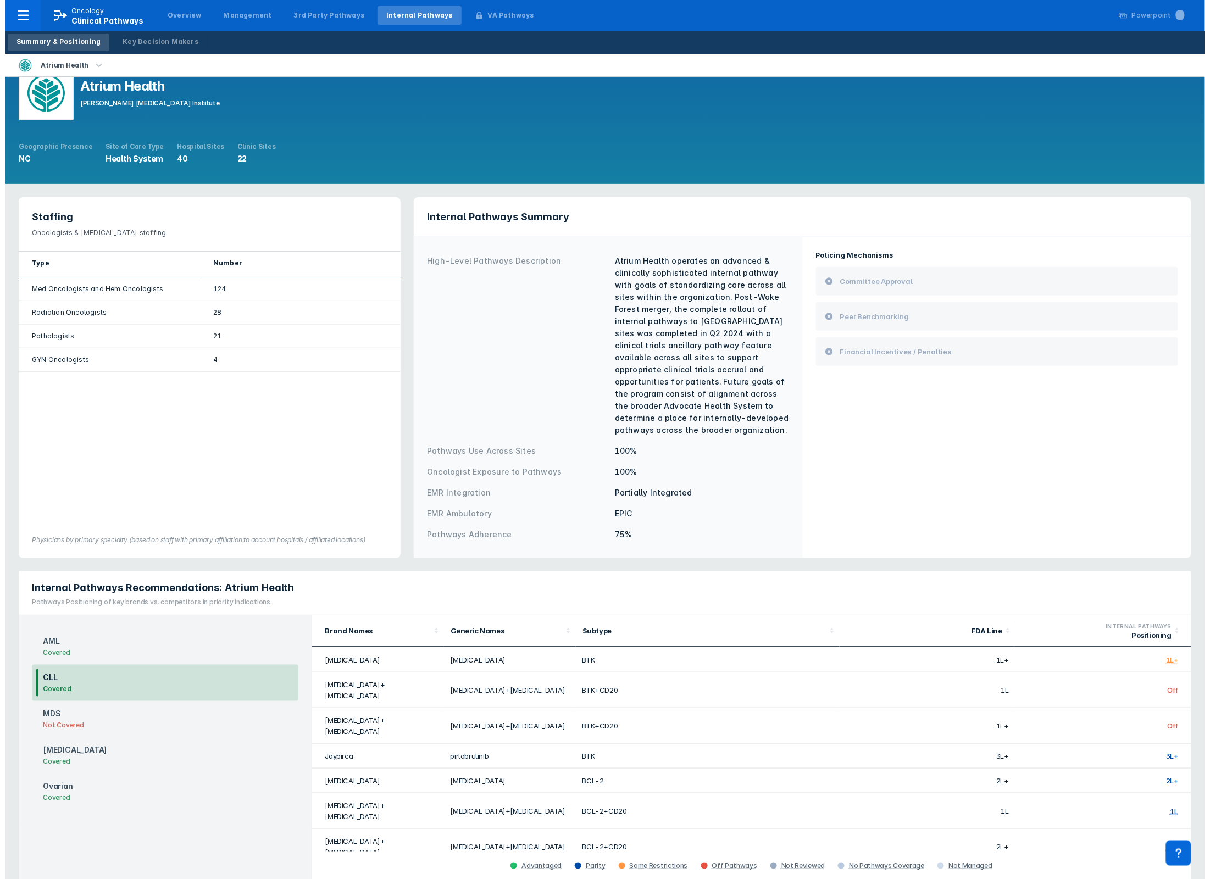
scroll to position [0, 0]
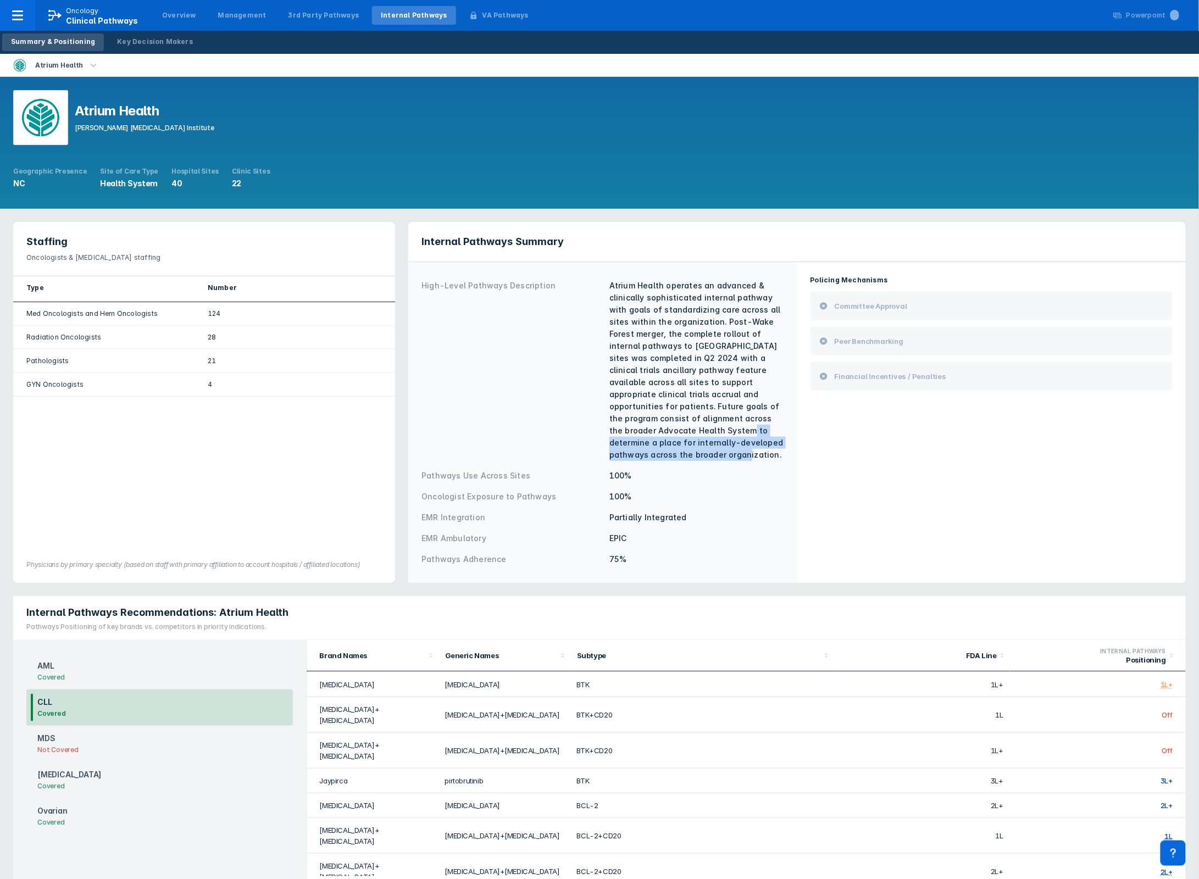
drag, startPoint x: 629, startPoint y: 431, endPoint x: 767, endPoint y: 443, distance: 138.4
click at [767, 443] on div "Atrium Health operates an advanced & clinically sophisticated internal pathway …" at bounding box center [696, 370] width 175 height 181
click at [728, 451] on div "High-Level Pathways Description Atrium Health operates an advanced & clinically…" at bounding box center [602, 370] width 362 height 190
click at [154, 37] on div "Key Decision Makers" at bounding box center [155, 42] width 76 height 10
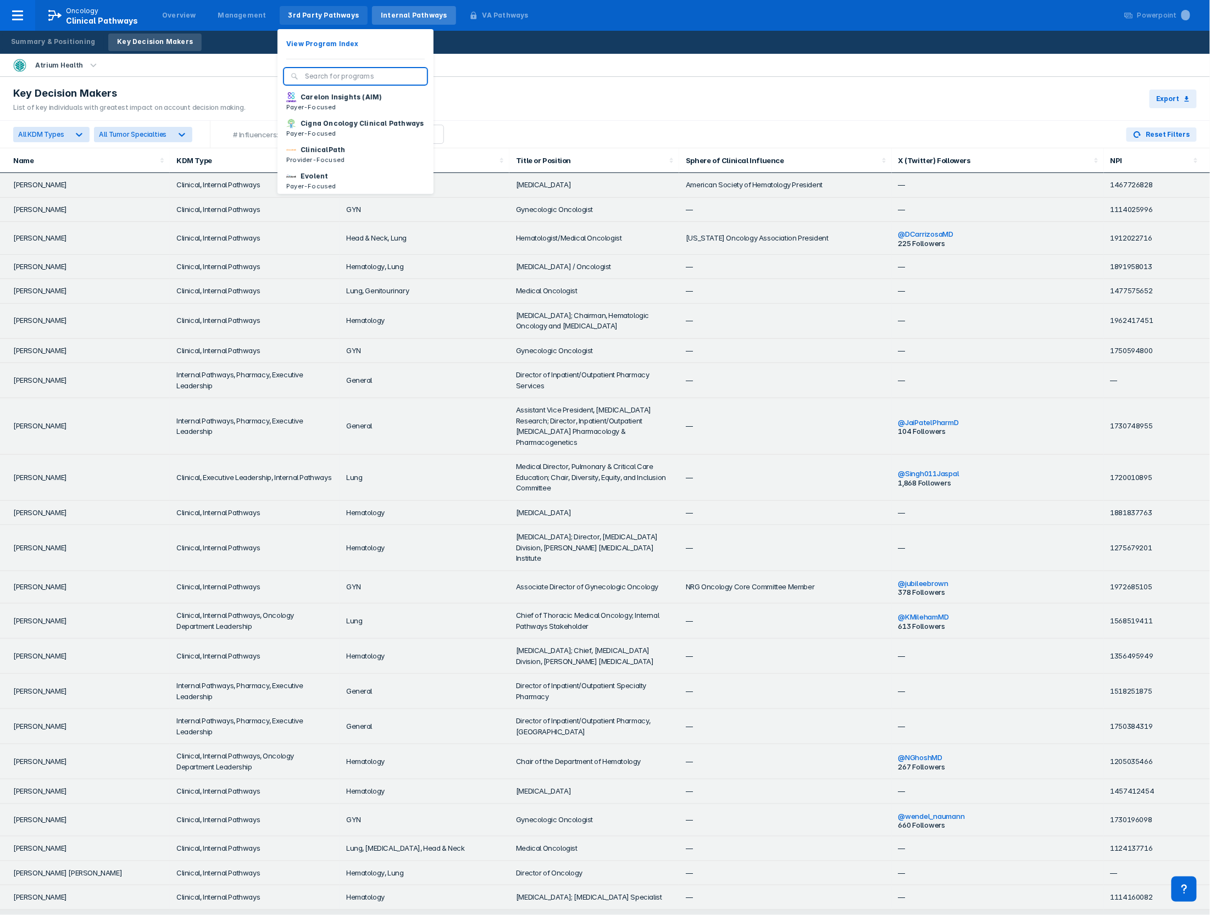
click at [289, 12] on div "3rd Party Pathways" at bounding box center [323, 15] width 71 height 10
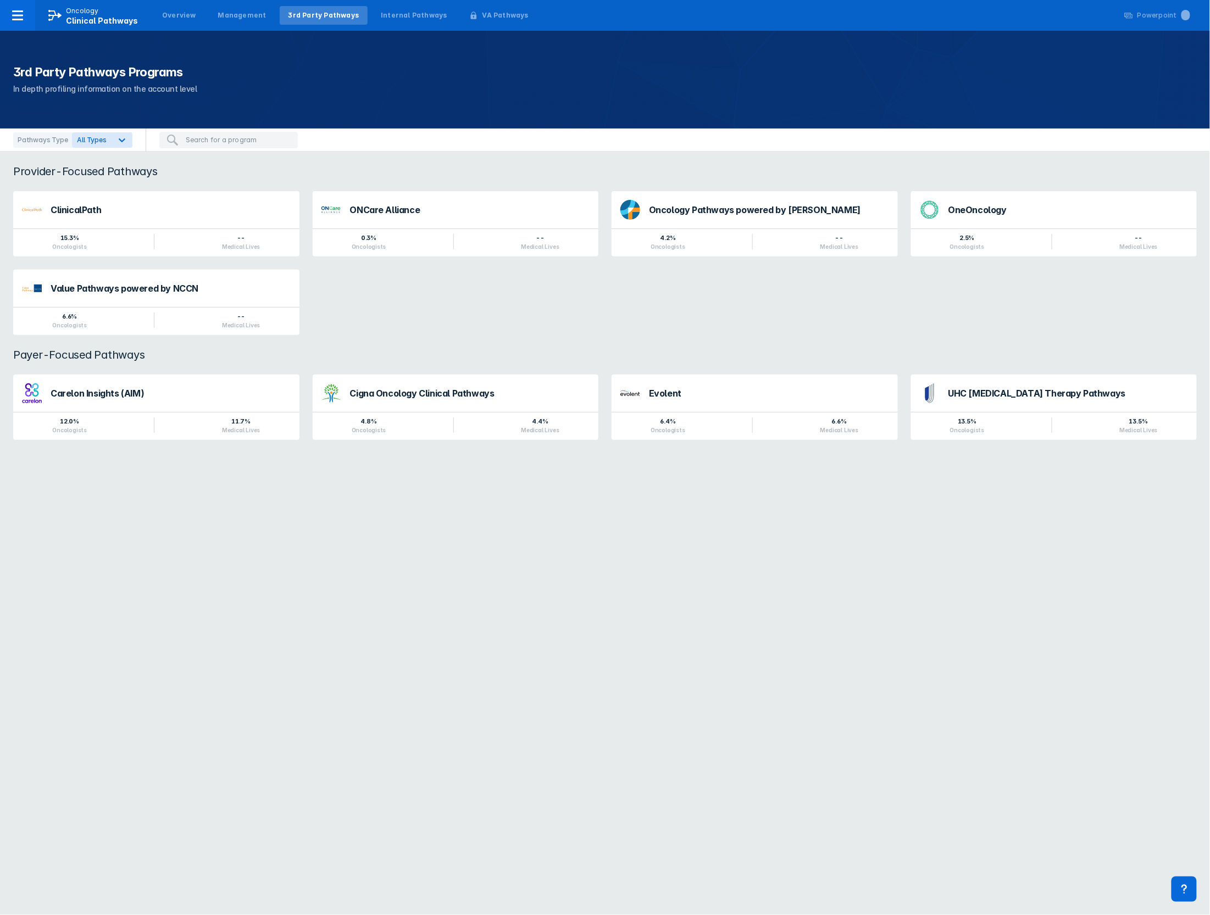
click at [637, 466] on html "Oncology Clinical Pathways Overview Management 3rd Party Pathways Internal Path…" at bounding box center [605, 233] width 1210 height 466
click at [172, 224] on div "ClinicalPath" at bounding box center [156, 208] width 286 height 37
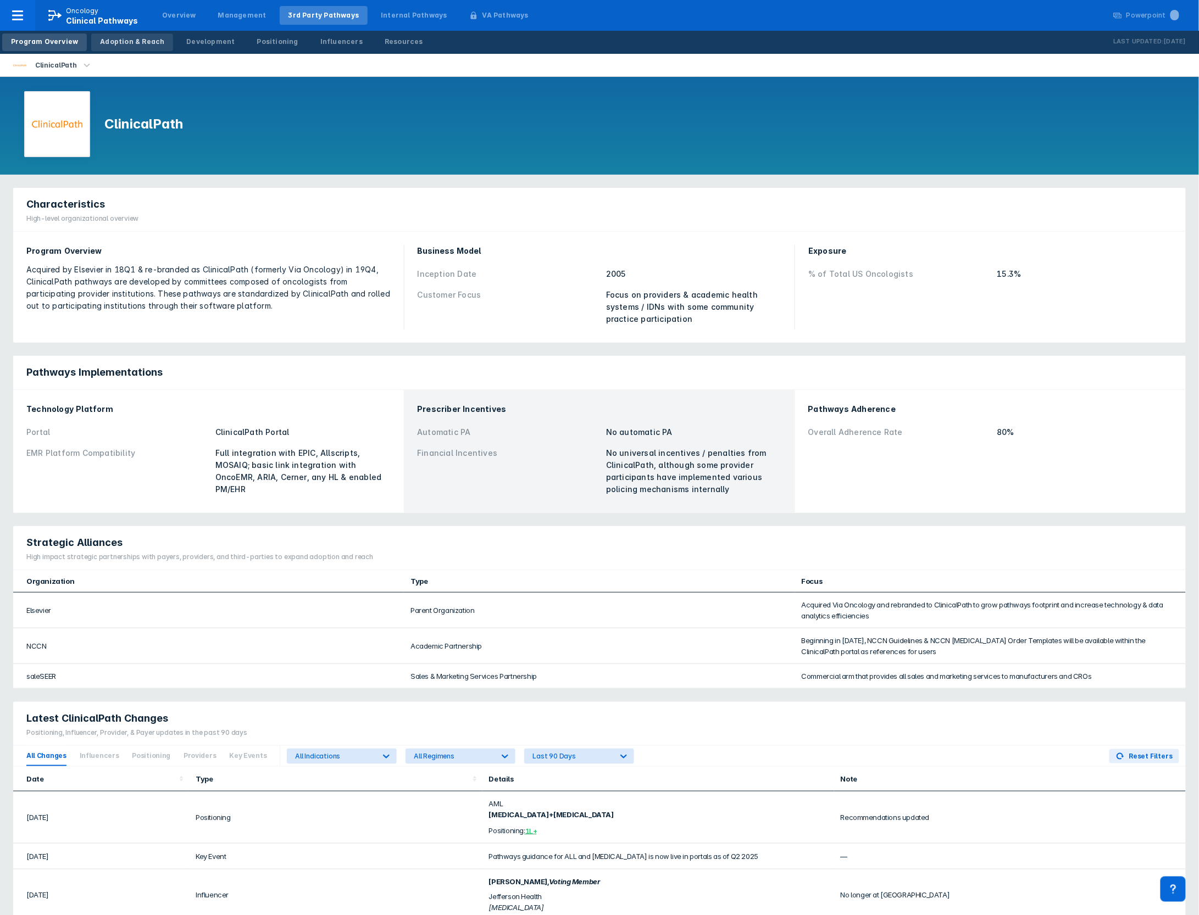
click at [124, 38] on div "Adoption & Reach" at bounding box center [132, 42] width 64 height 10
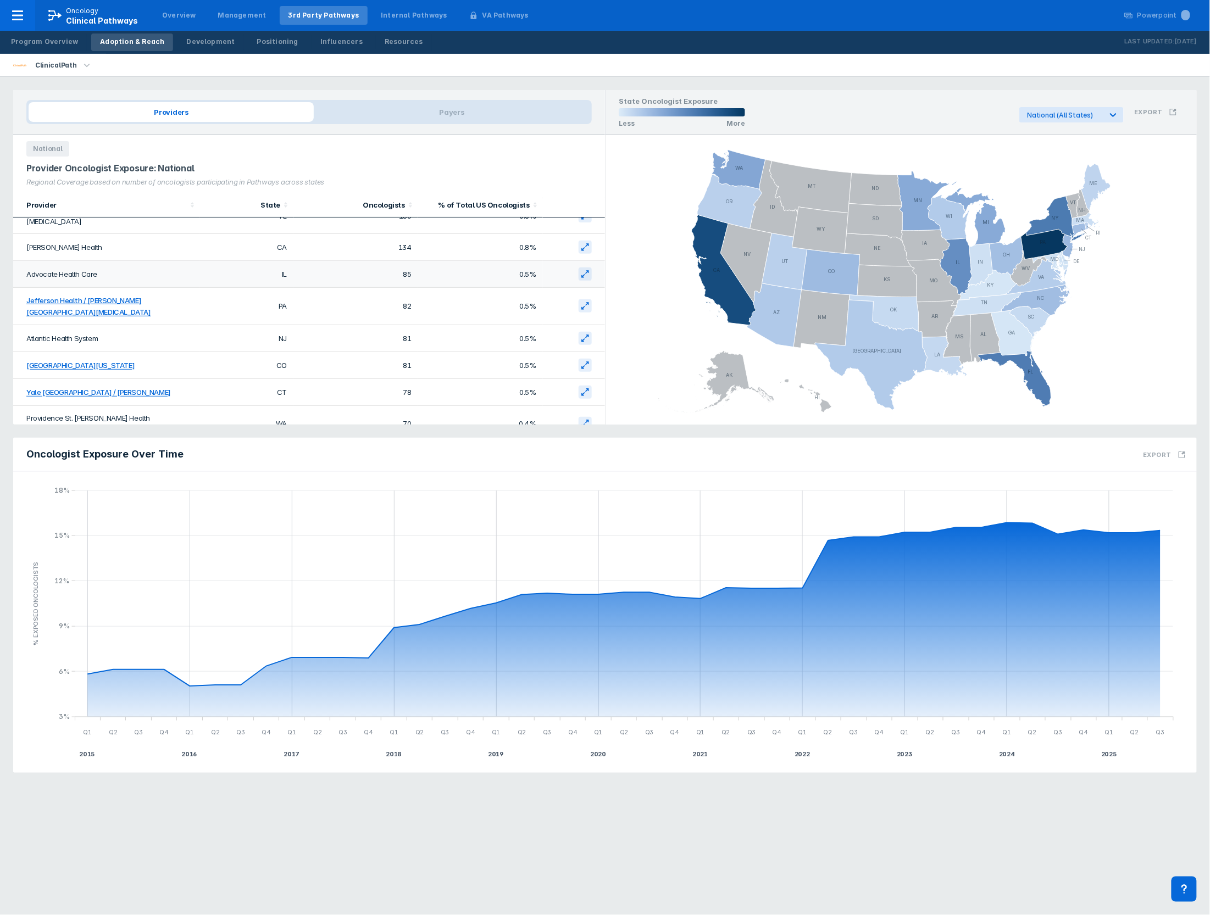
scroll to position [146, 0]
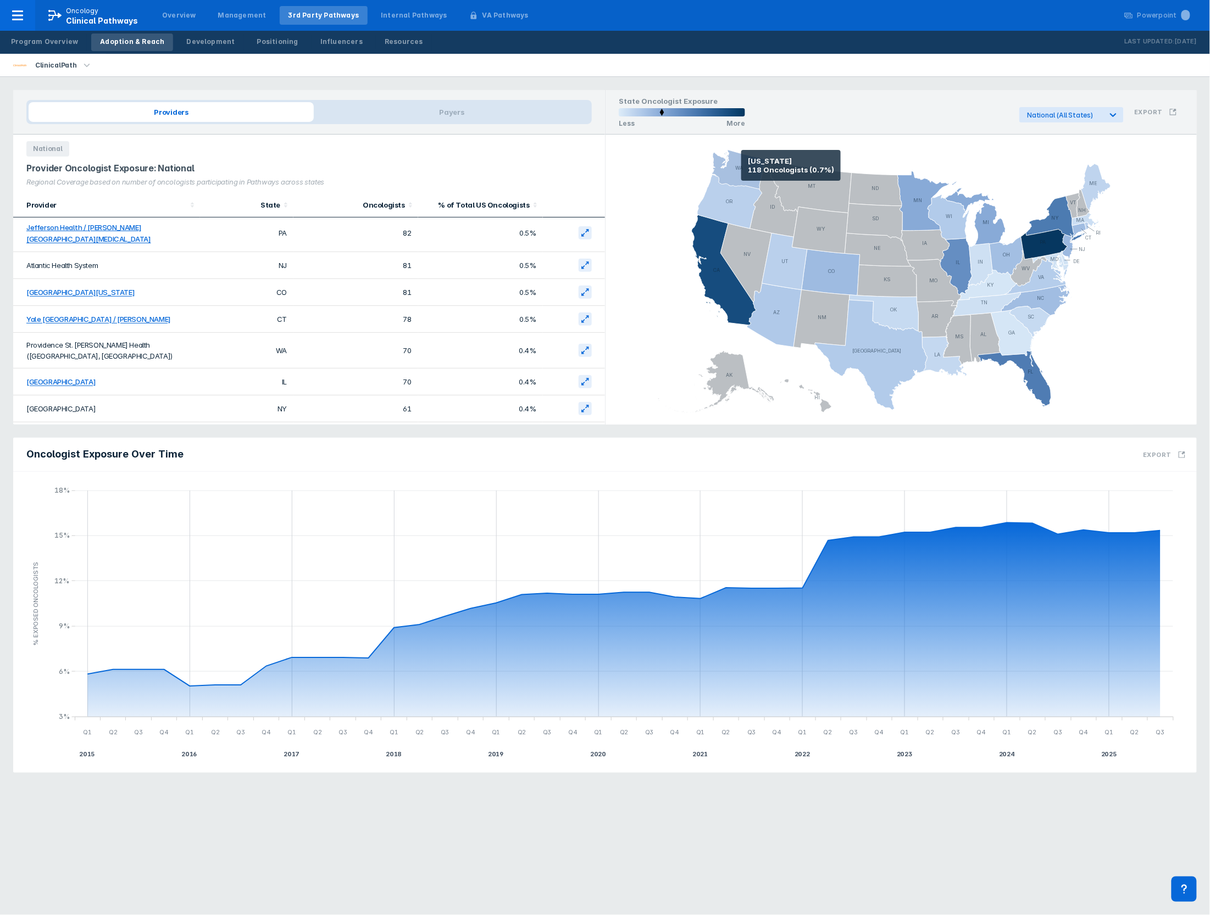
click at [741, 165] on icon at bounding box center [738, 169] width 54 height 39
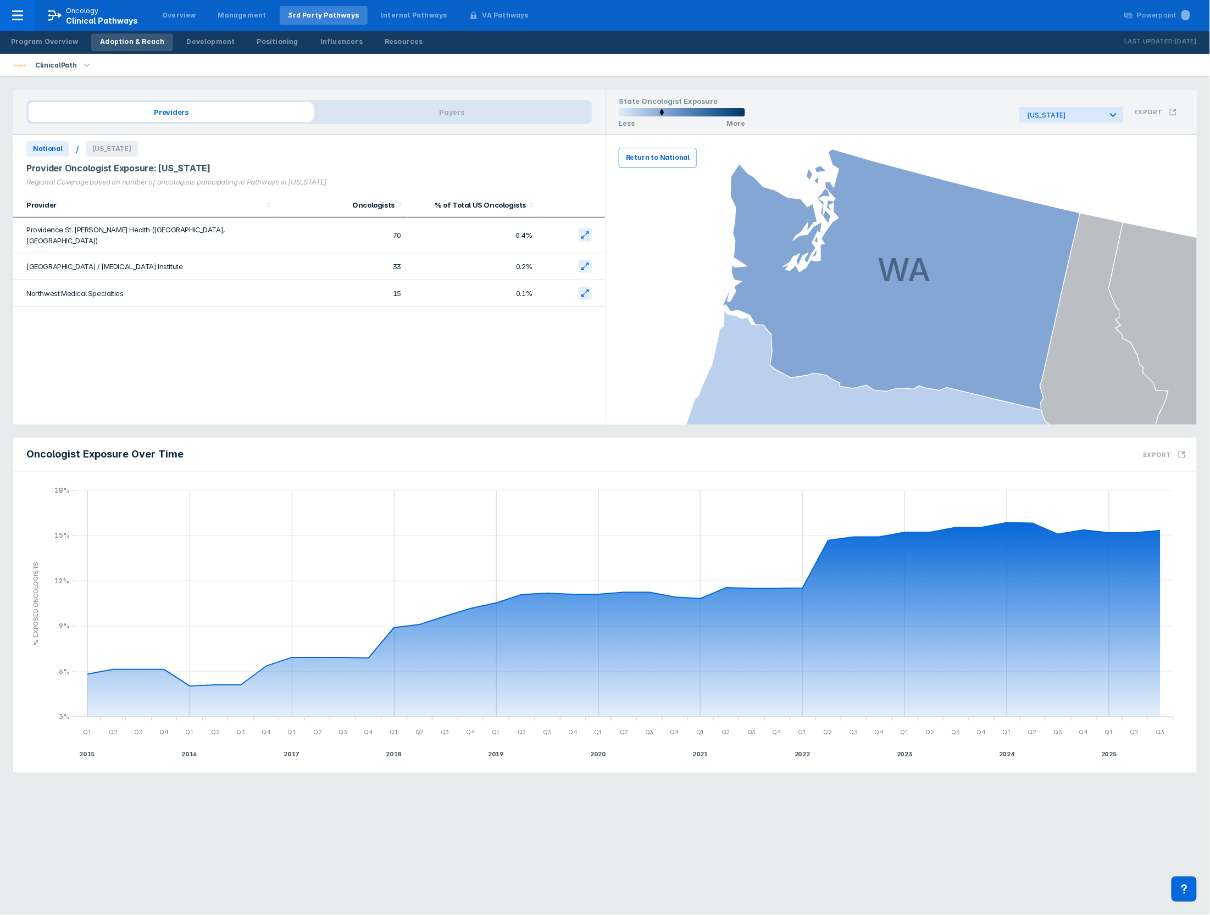
click at [677, 157] on span "Return to National" at bounding box center [658, 158] width 64 height 10
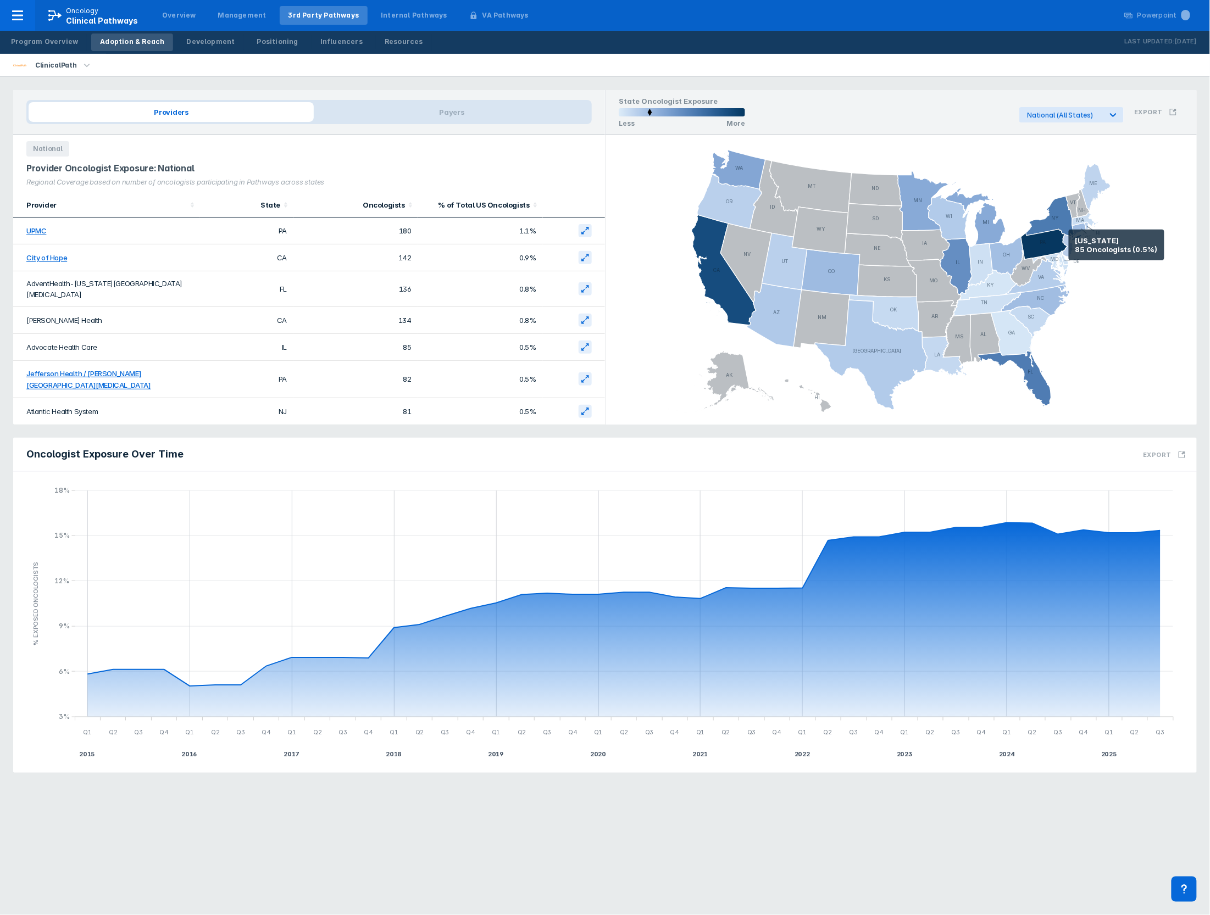
click at [1069, 245] on icon at bounding box center [1068, 247] width 10 height 25
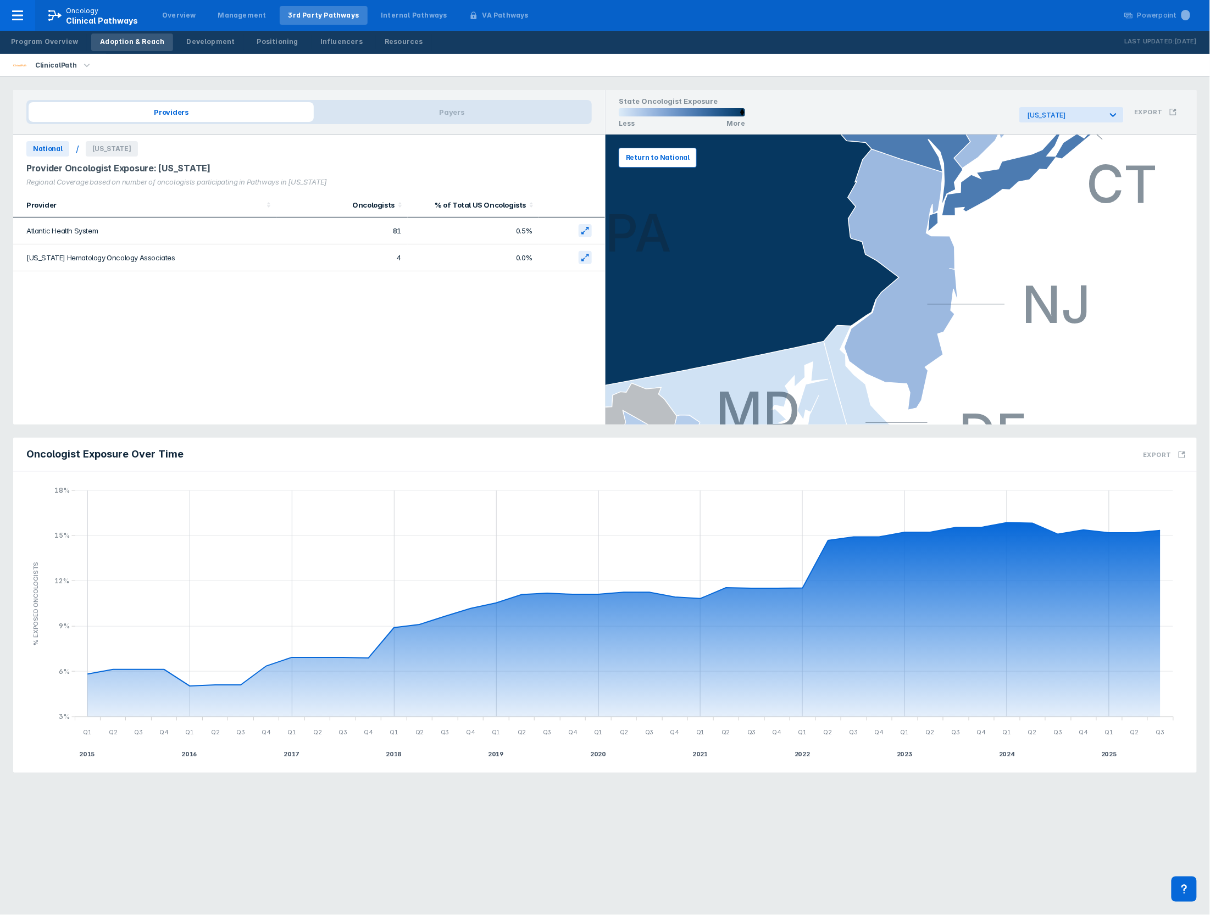
click at [660, 154] on span "Return to National" at bounding box center [658, 158] width 64 height 10
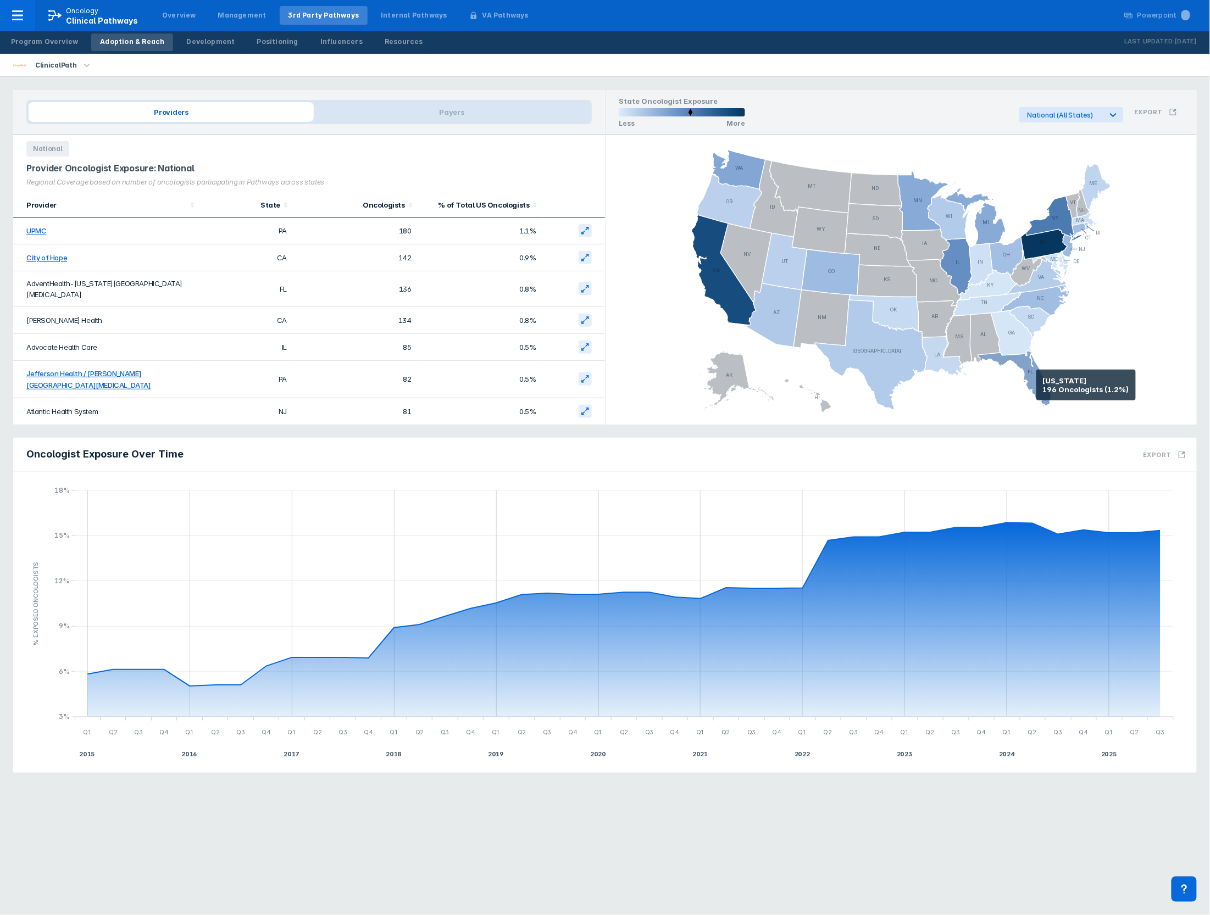
click at [1036, 385] on icon at bounding box center [1014, 379] width 73 height 56
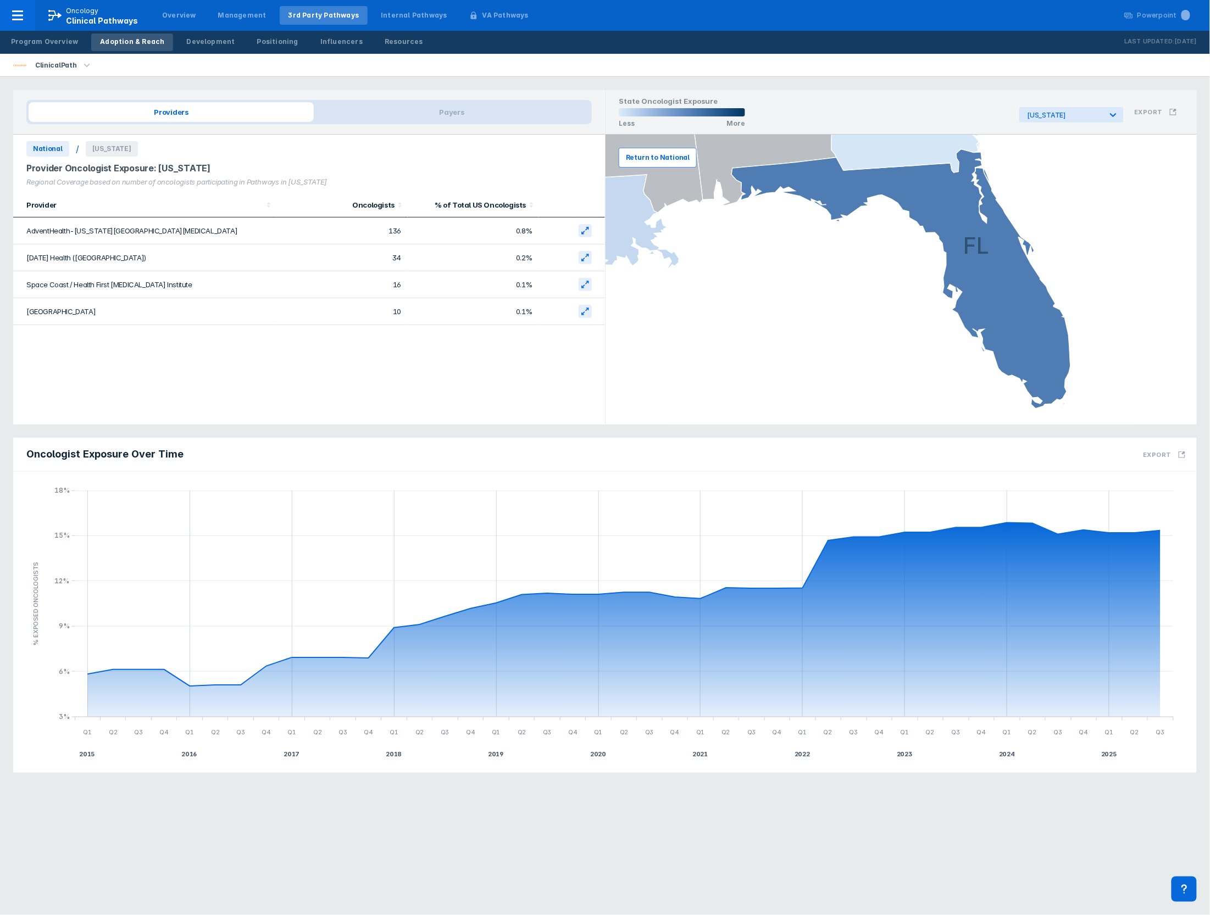
click at [646, 154] on span "Return to National" at bounding box center [658, 158] width 64 height 10
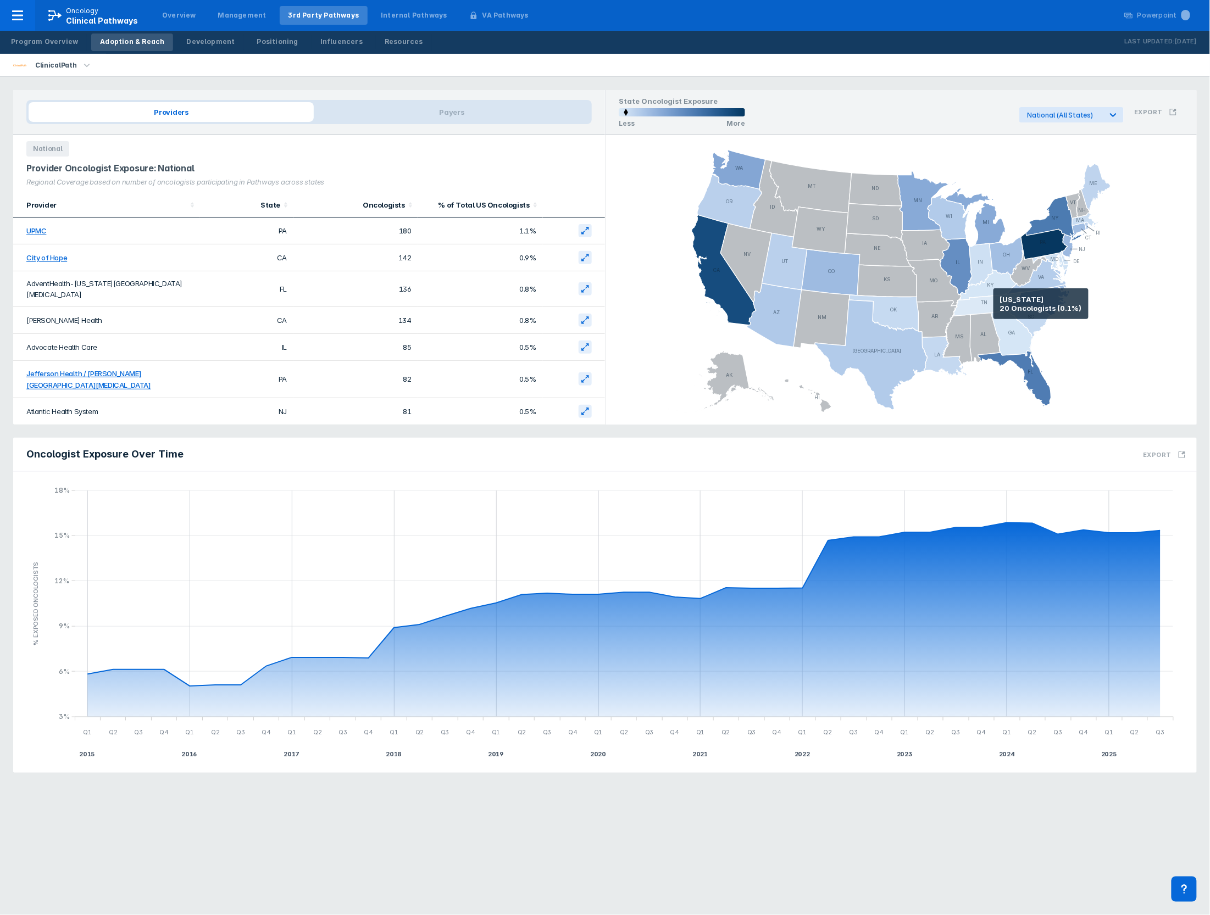
click at [993, 304] on icon at bounding box center [987, 304] width 68 height 24
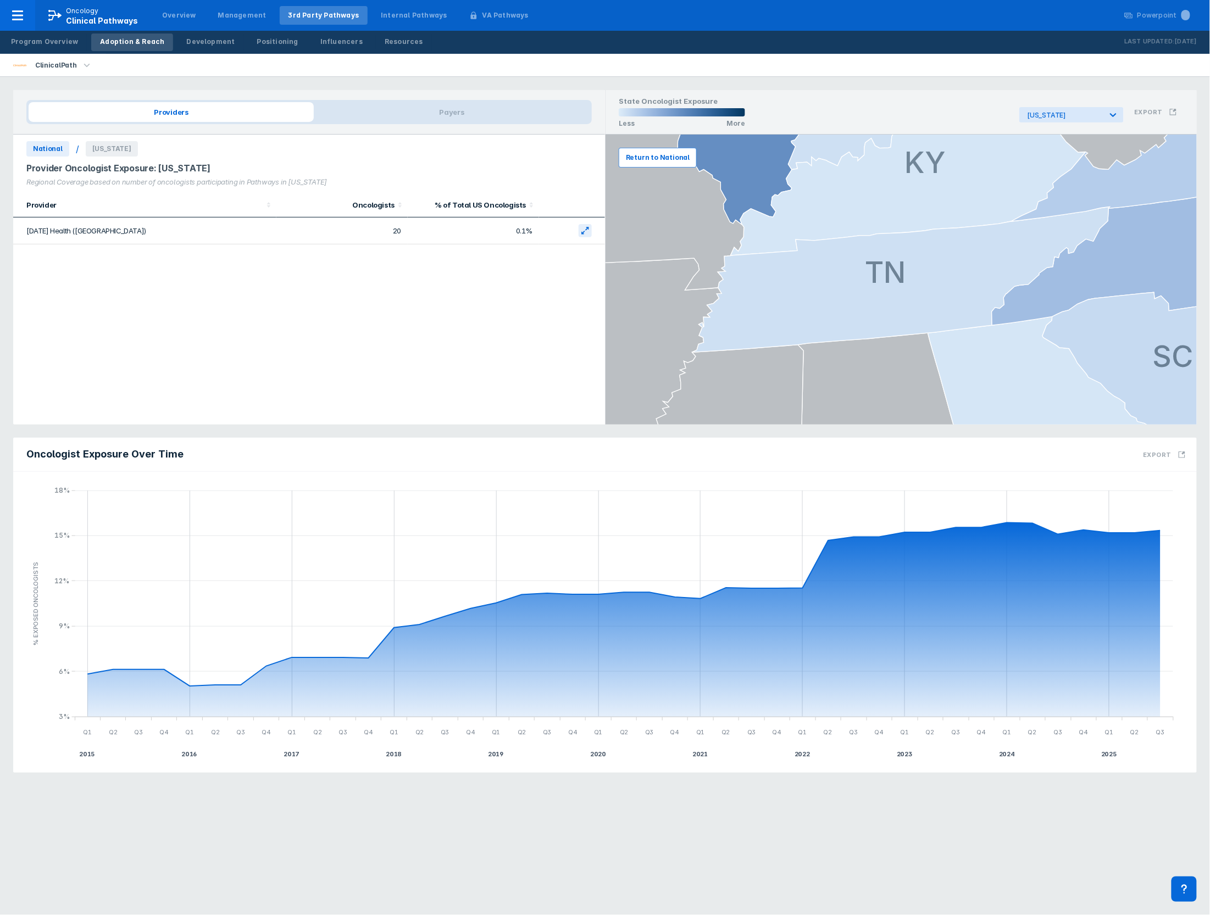
click at [659, 158] on span "Return to National" at bounding box center [658, 158] width 64 height 10
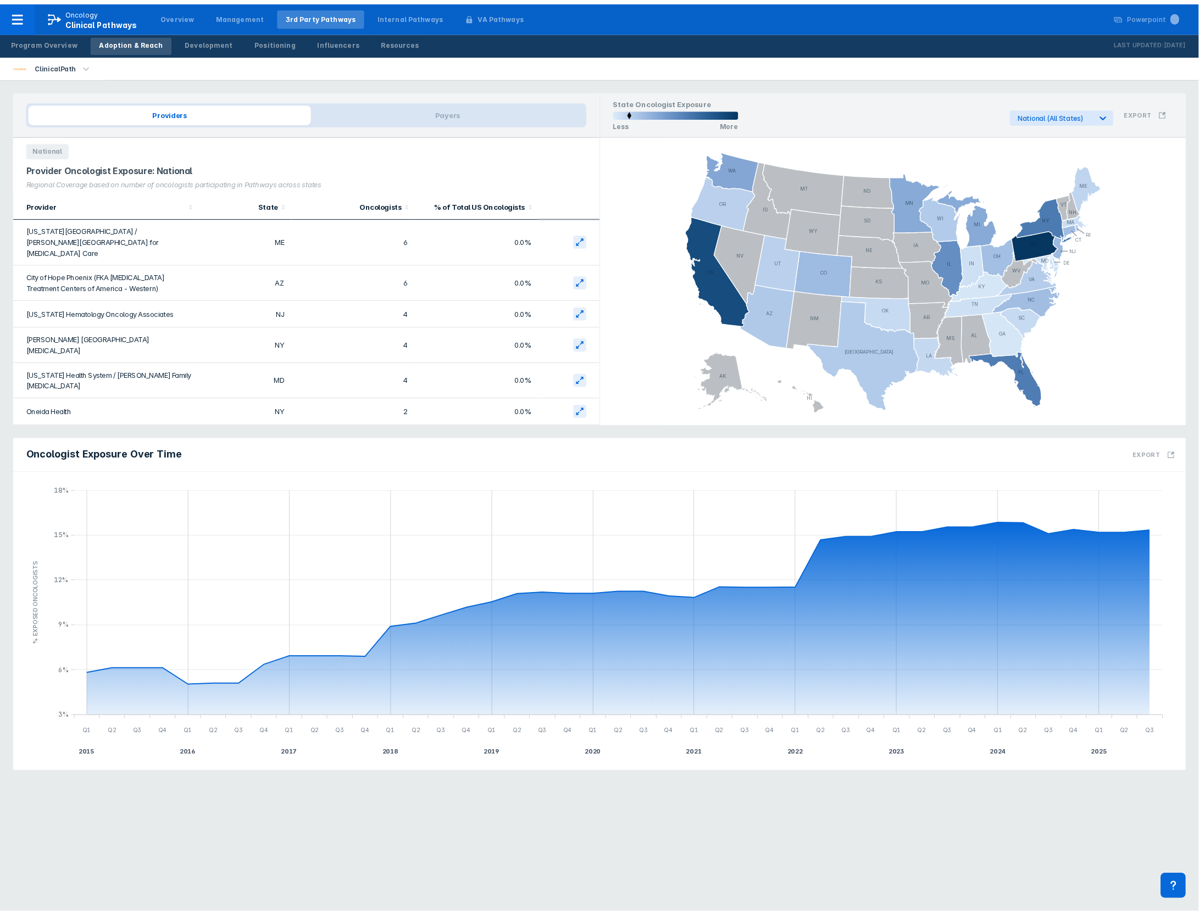
scroll to position [1616, 0]
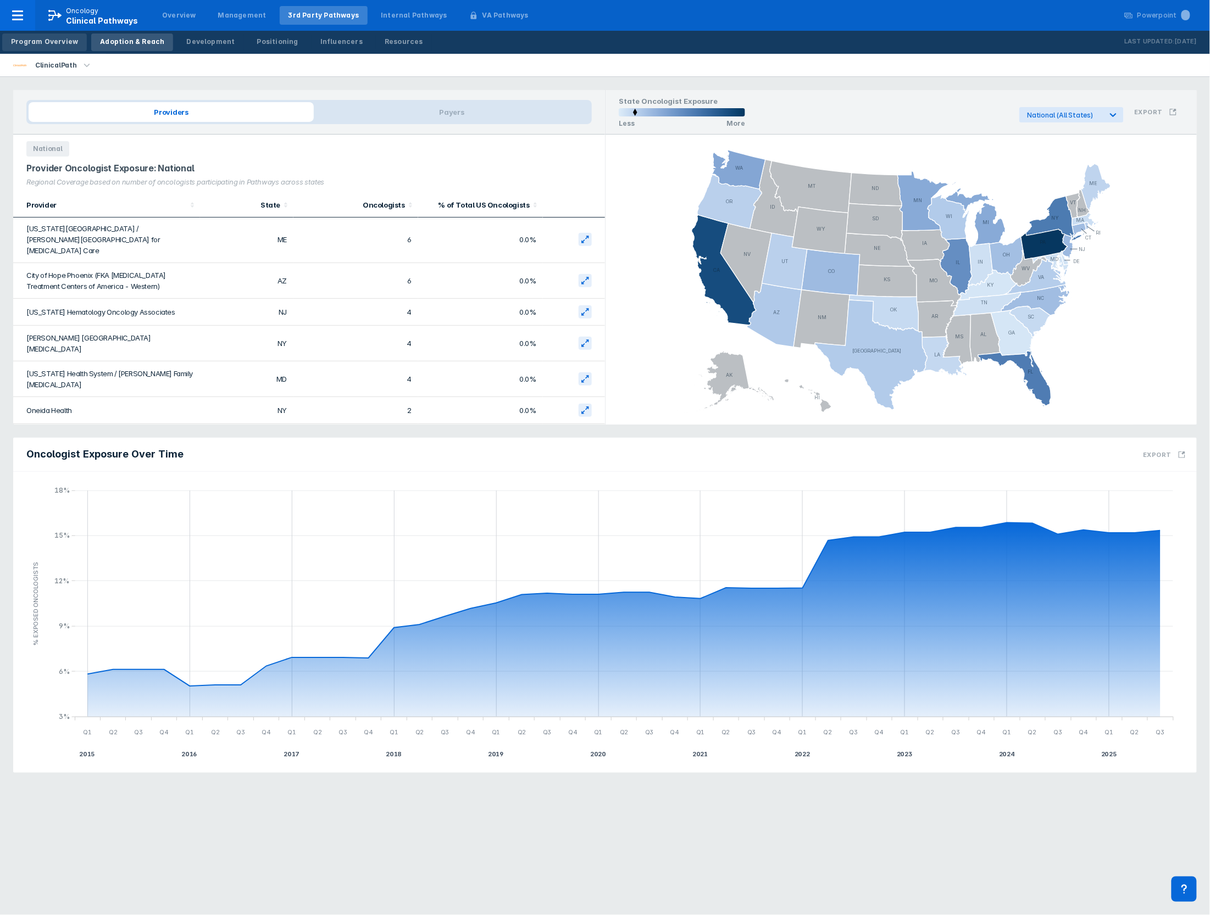
click at [33, 38] on div "Program Overview" at bounding box center [44, 42] width 67 height 10
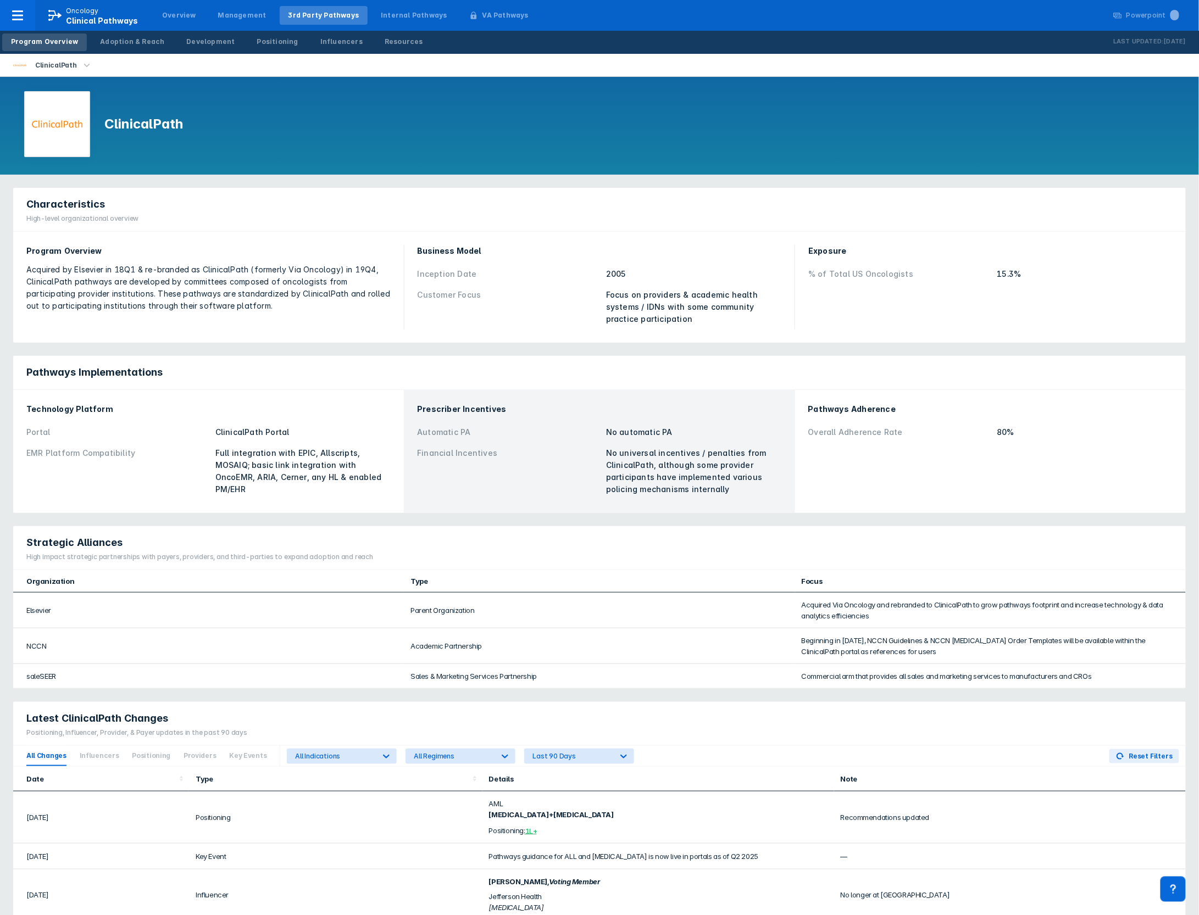
click at [146, 283] on div "Acquired by Elsevier in 18Q1 & re-branded as ClinicalPath (formerly Via Oncolog…" at bounding box center [208, 288] width 364 height 48
drag, startPoint x: 57, startPoint y: 284, endPoint x: 320, endPoint y: 284, distance: 262.6
click at [320, 284] on div "Acquired by Elsevier in 18Q1 & re-branded as ClinicalPath (formerly Via Oncolog…" at bounding box center [208, 288] width 364 height 48
click at [291, 304] on div "Acquired by Elsevier in 18Q1 & re-branded as ClinicalPath (formerly Via Oncolog…" at bounding box center [208, 288] width 364 height 48
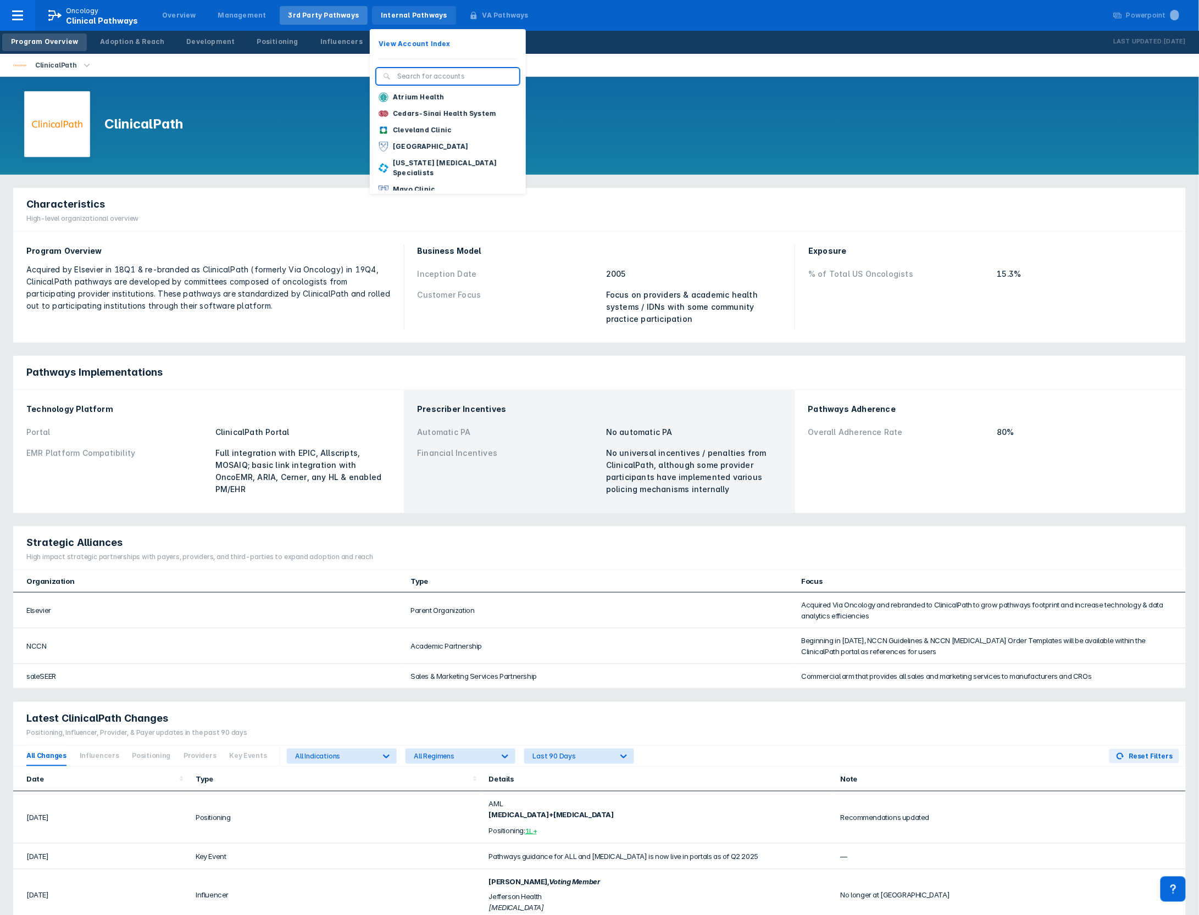
click at [390, 16] on div "Internal Pathways" at bounding box center [414, 15] width 66 height 10
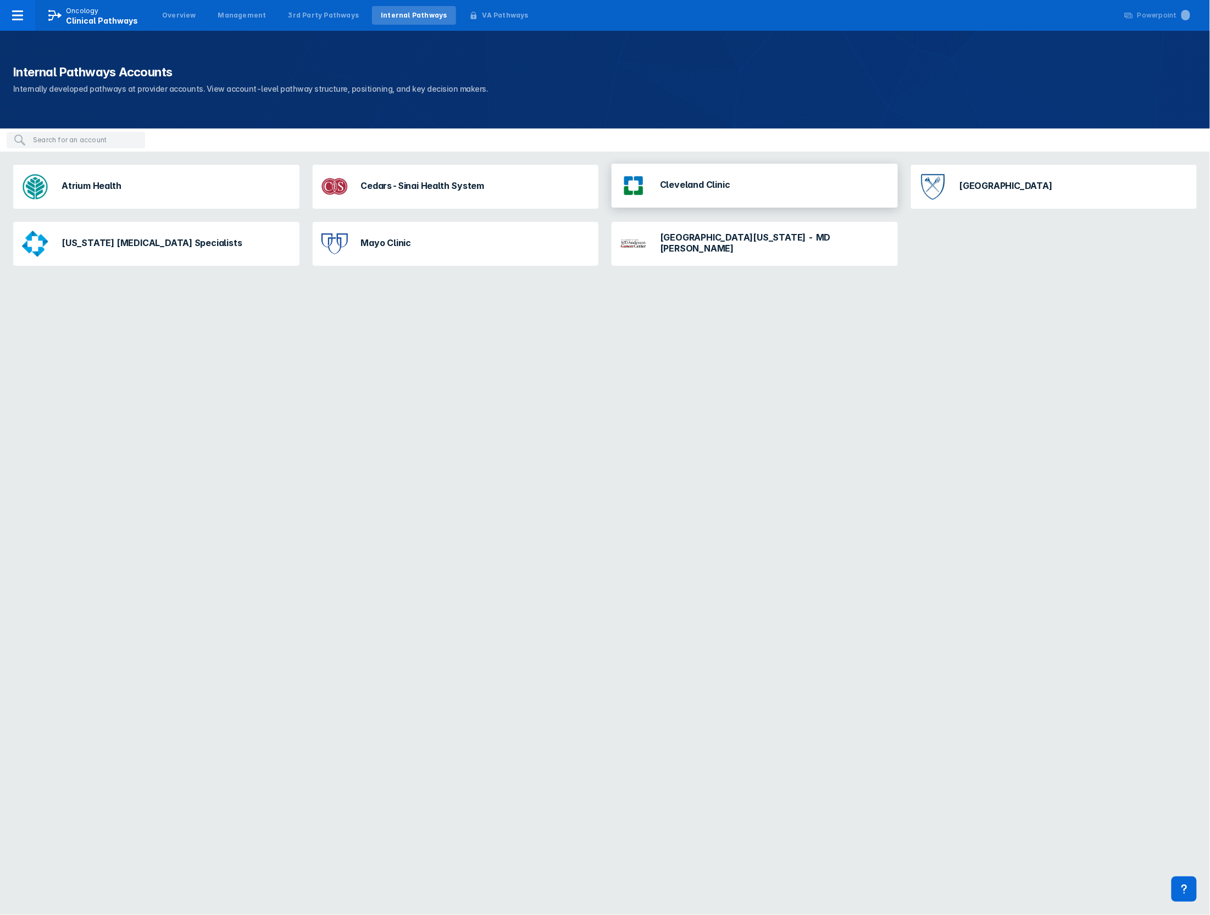
click at [734, 189] on div "Cleveland Clinic" at bounding box center [754, 186] width 286 height 44
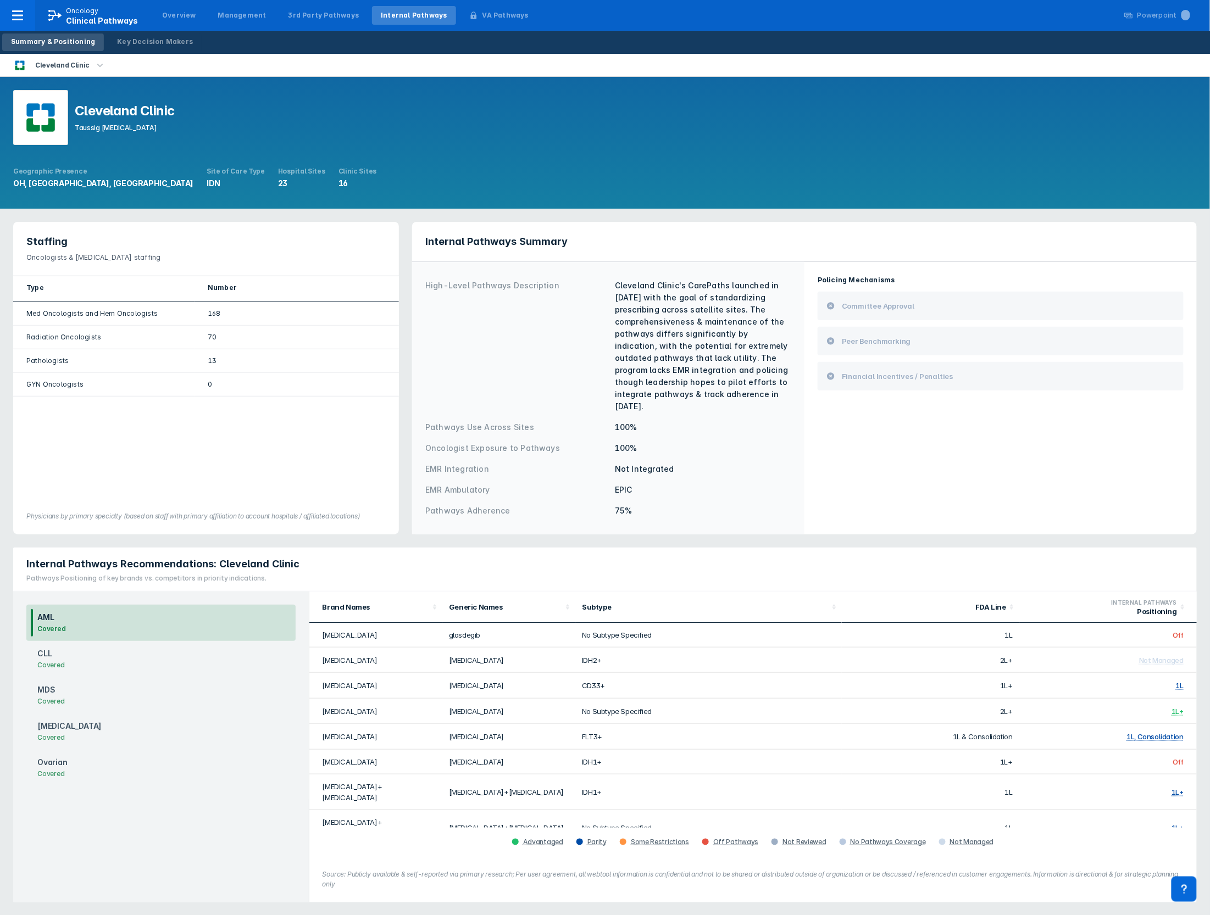
click at [172, 641] on div "CLL Covered" at bounding box center [160, 659] width 269 height 36
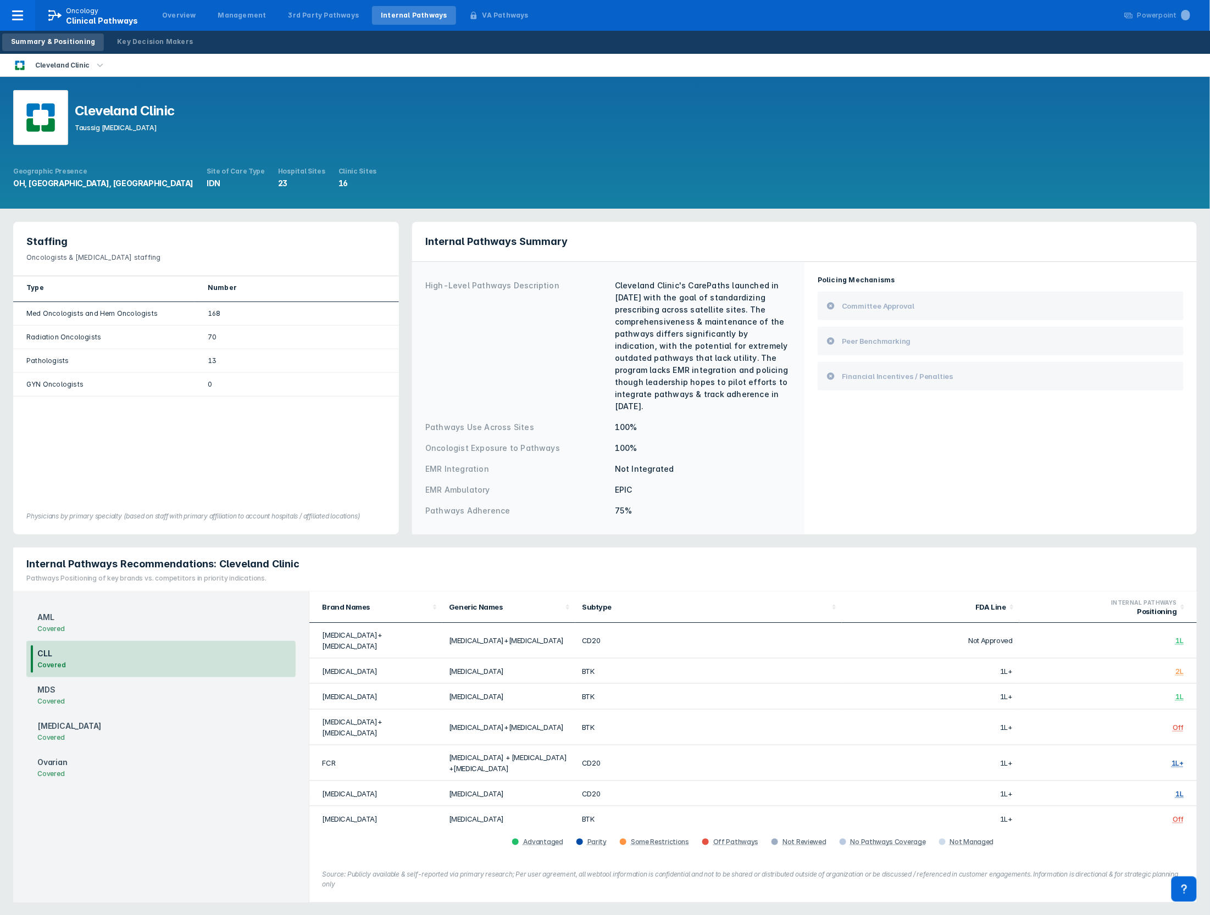
click at [350, 142] on div "Cleveland Clinic [GEOGRAPHIC_DATA][MEDICAL_DATA]" at bounding box center [403, 118] width 780 height 57
